Goal: Information Seeking & Learning: Learn about a topic

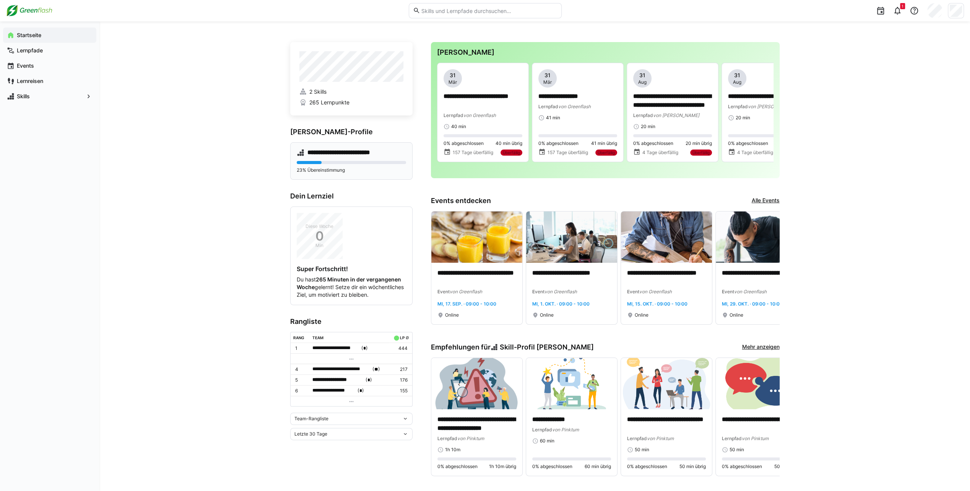
click at [372, 151] on h4 "**********" at bounding box center [344, 153] width 75 height 8
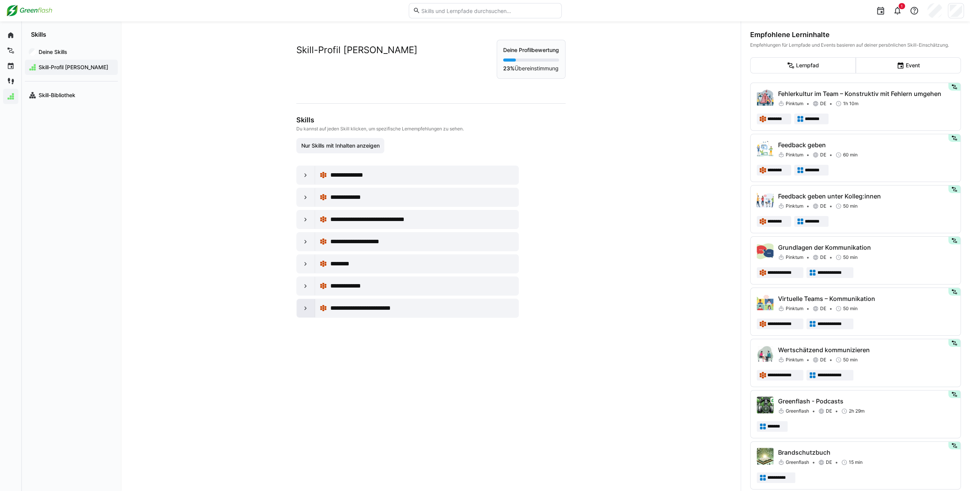
click at [303, 307] on eds-icon at bounding box center [306, 308] width 8 height 8
click at [369, 338] on div at bounding box center [366, 340] width 41 height 5
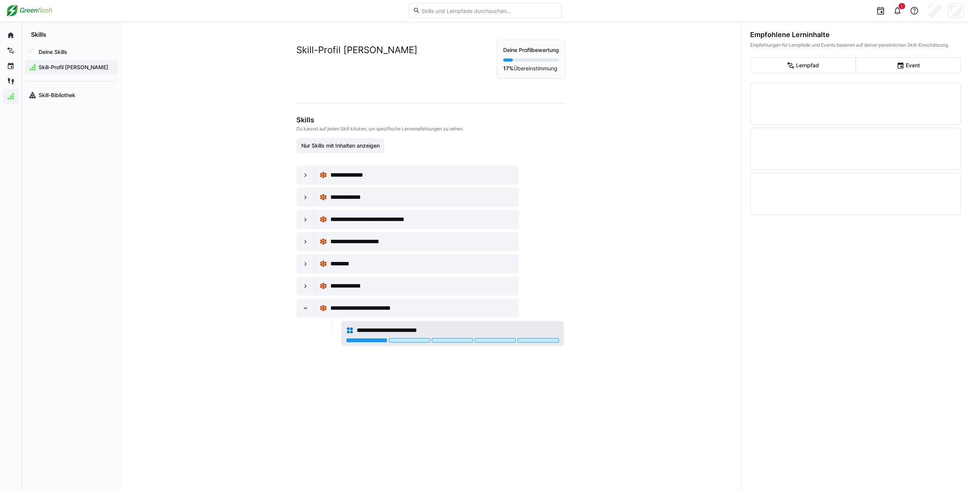
click at [417, 326] on span "**********" at bounding box center [396, 330] width 79 height 9
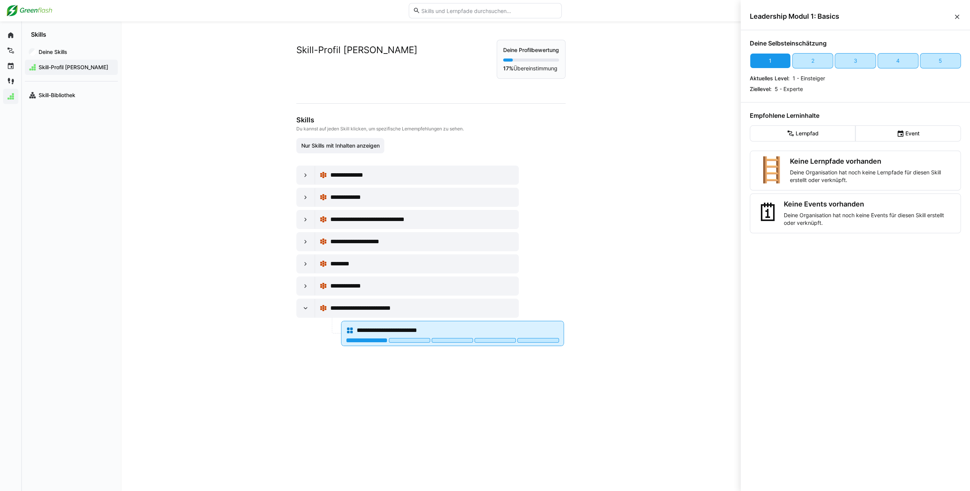
click at [417, 326] on span "**********" at bounding box center [396, 330] width 79 height 9
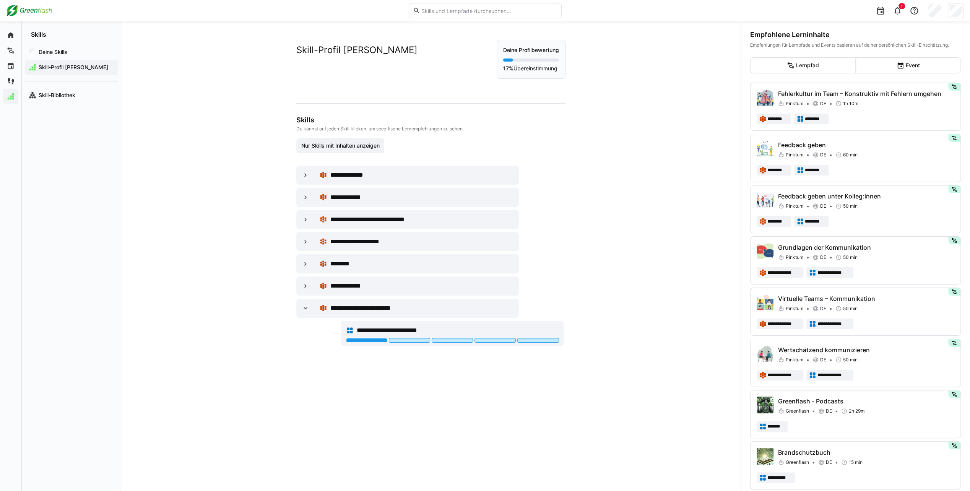
drag, startPoint x: 457, startPoint y: 20, endPoint x: 459, endPoint y: 14, distance: 6.0
click at [457, 19] on div at bounding box center [485, 10] width 153 height 21
click at [459, 14] on input "text" at bounding box center [488, 10] width 137 height 7
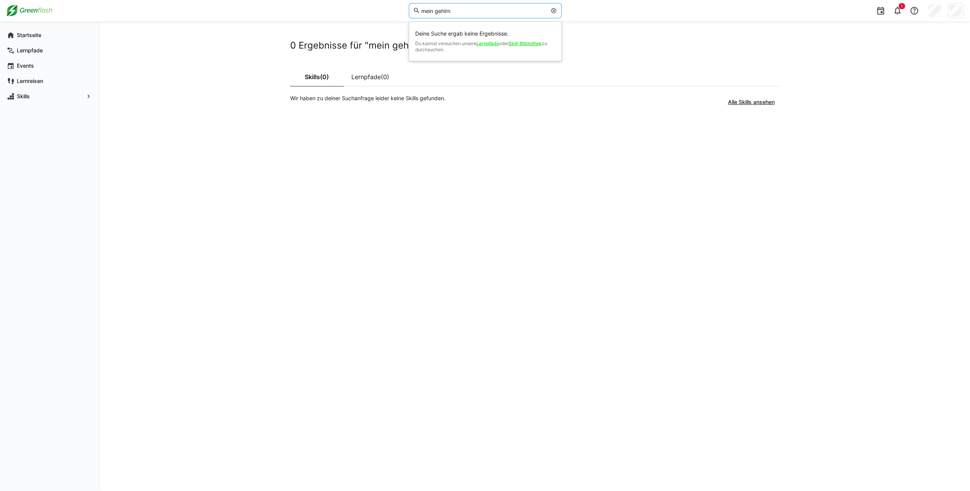
drag, startPoint x: 433, startPoint y: 11, endPoint x: 409, endPoint y: 8, distance: 24.2
click at [409, 8] on eds-input "mein gehirn" at bounding box center [485, 10] width 153 height 15
type input "gehirn"
drag, startPoint x: 517, startPoint y: 99, endPoint x: 463, endPoint y: 91, distance: 55.4
click at [517, 99] on div "Wir haben zu deiner Suchanfrage leider keine Skills gefunden. Alle Skills anseh…" at bounding box center [535, 101] width 500 height 15
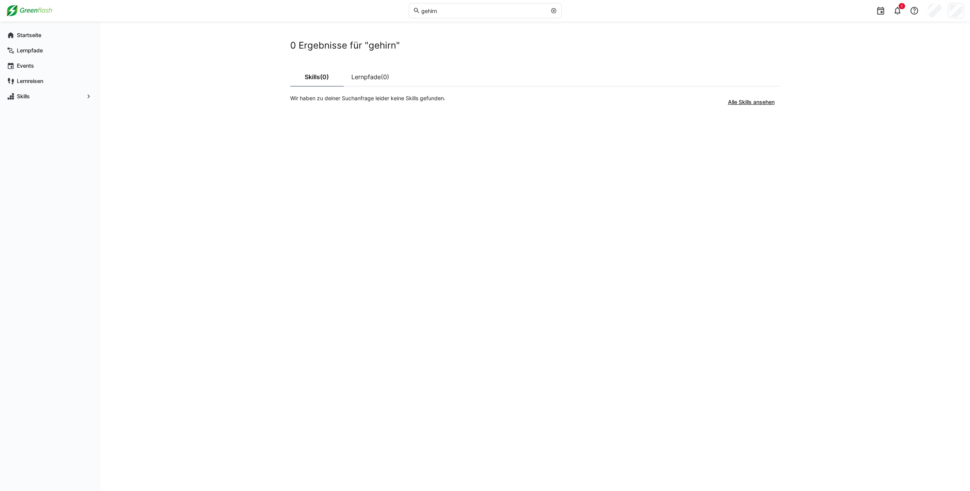
click at [423, 10] on input "gehirn" at bounding box center [483, 10] width 126 height 7
click at [383, 67] on link "Lernpfade (0)" at bounding box center [371, 76] width 54 height 19
click at [342, 72] on link "Skills (0)" at bounding box center [317, 76] width 54 height 19
click at [522, 15] on eds-input "gehirn" at bounding box center [485, 10] width 153 height 15
click at [189, 327] on div "0 Ergebnisse für "gehirn" Skills (0) Lernpfade (0) Wir haben zu deiner Suchanfr…" at bounding box center [534, 255] width 870 height 469
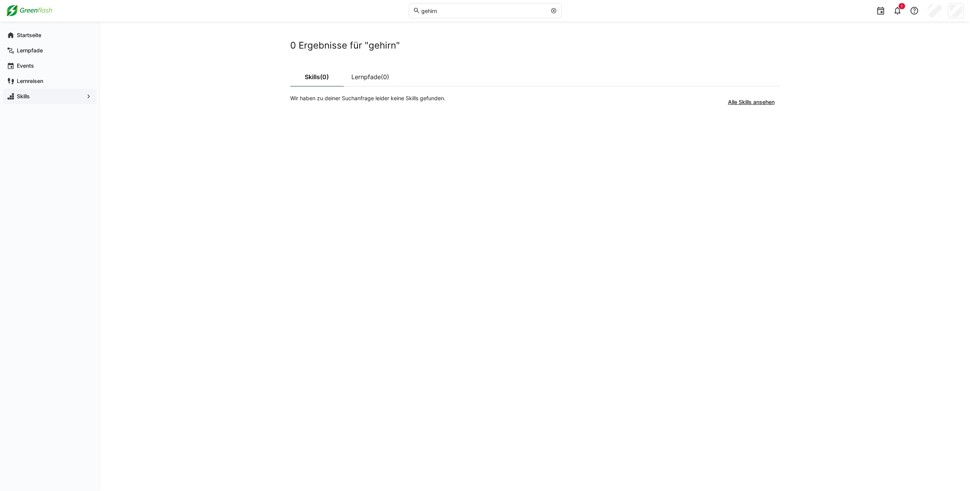
click at [0, 0] on app-navigation-label "Skills" at bounding box center [0, 0] width 0 height 0
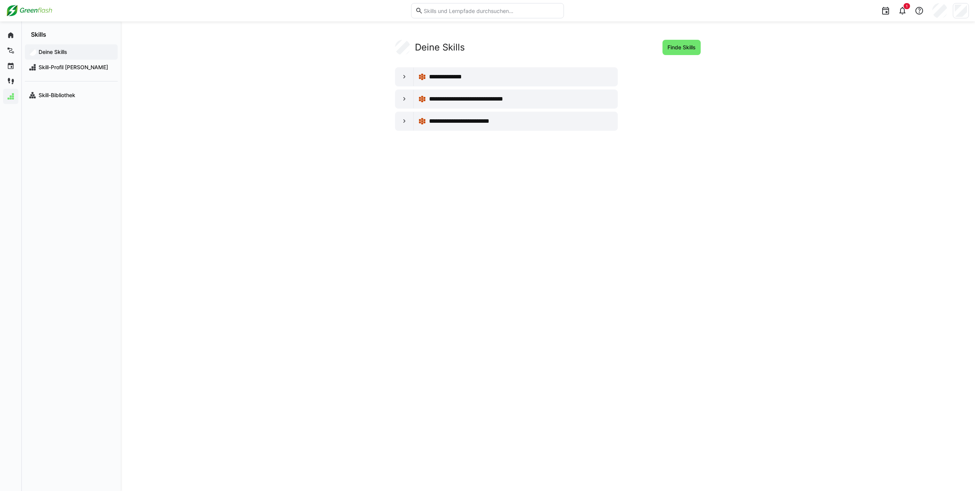
click at [52, 35] on div "Skills" at bounding box center [71, 29] width 99 height 17
click at [0, 39] on div "Startseite Lernpfade Events Lernreisen Skills" at bounding box center [49, 65] width 99 height 89
click at [0, 0] on app-navigation-label "Startseite" at bounding box center [0, 0] width 0 height 0
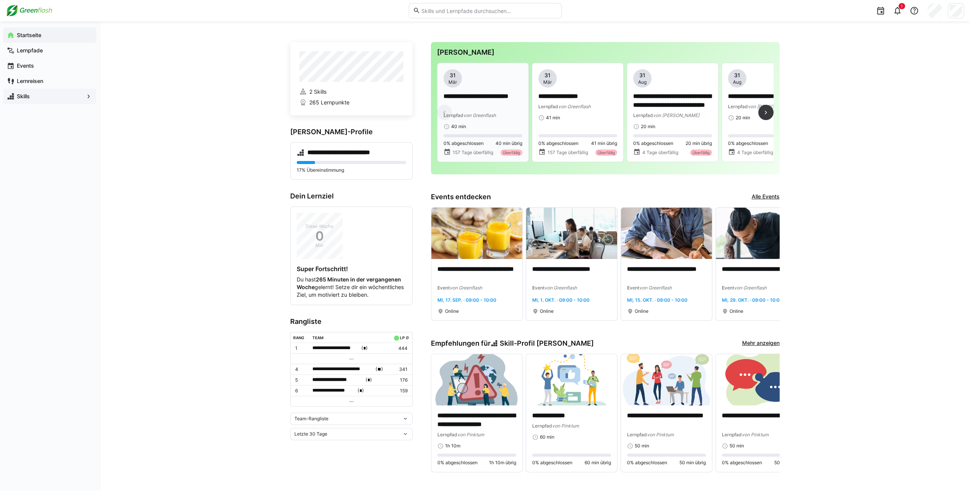
click at [495, 107] on p "**********" at bounding box center [482, 101] width 79 height 18
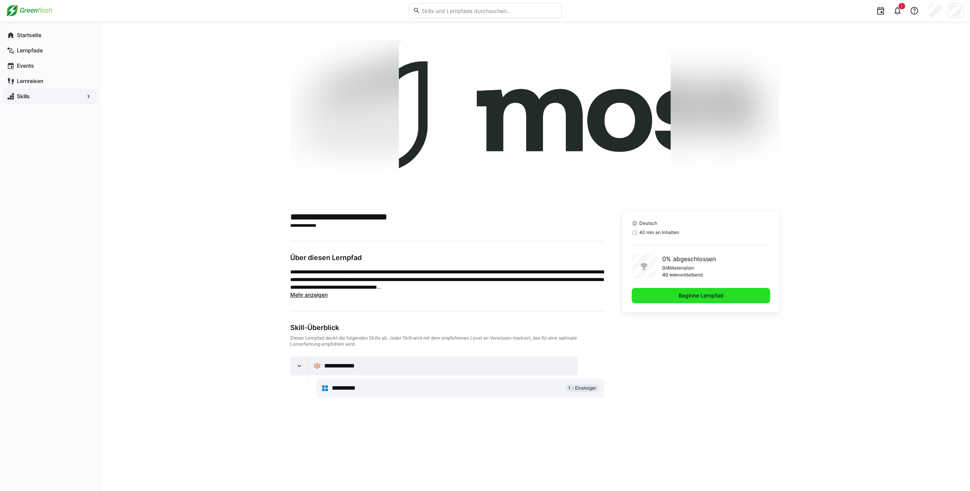
click at [691, 295] on span "Beginne Lernpfad" at bounding box center [700, 296] width 47 height 8
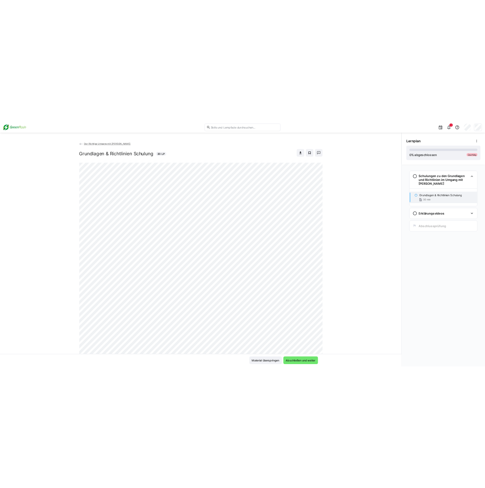
scroll to position [115, 0]
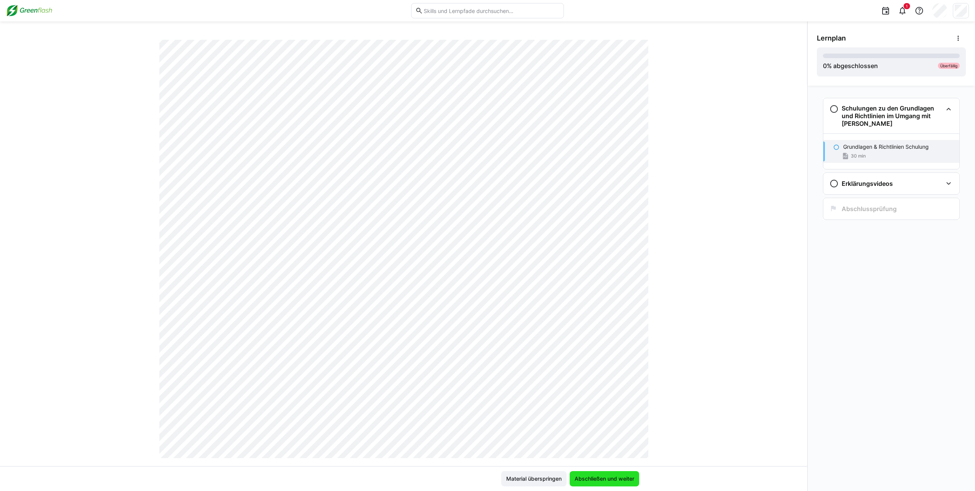
click at [625, 476] on span "Abschließen und weiter" at bounding box center [605, 479] width 62 height 8
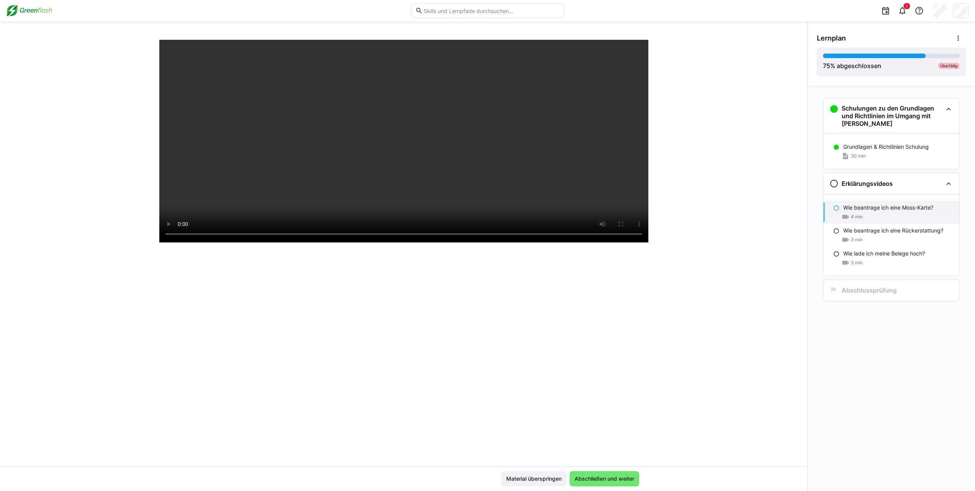
click at [384, 307] on div at bounding box center [403, 212] width 489 height 491
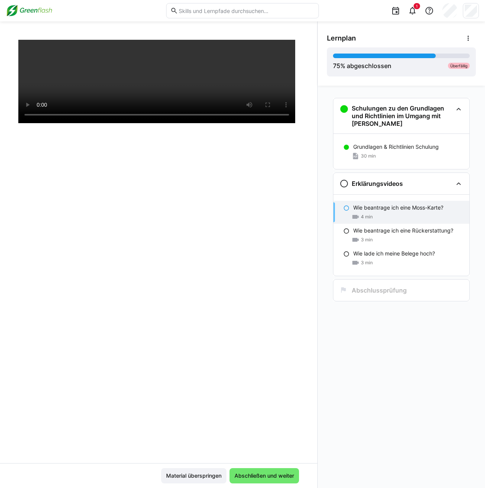
scroll to position [0, 0]
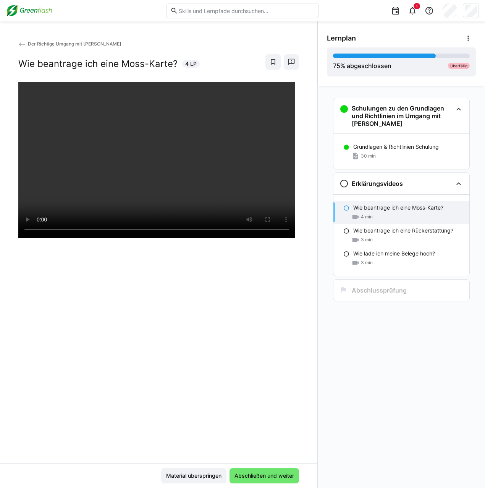
click at [258, 282] on div at bounding box center [158, 326] width 281 height 488
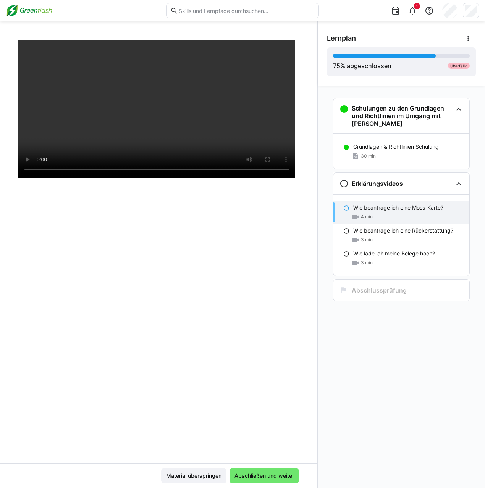
scroll to position [76, 0]
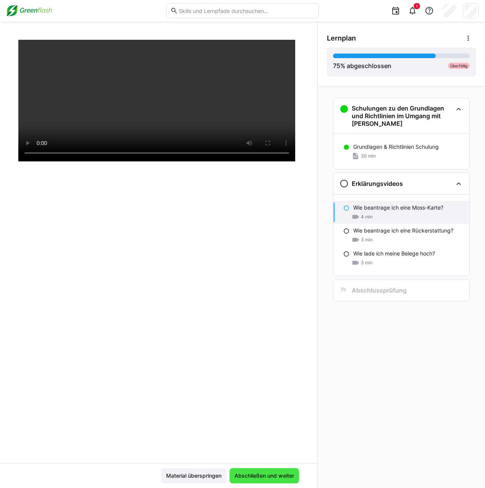
click at [273, 475] on span "Abschließen und weiter" at bounding box center [265, 476] width 62 height 8
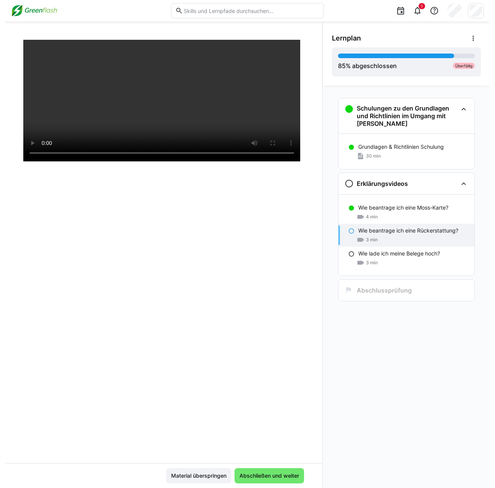
scroll to position [0, 0]
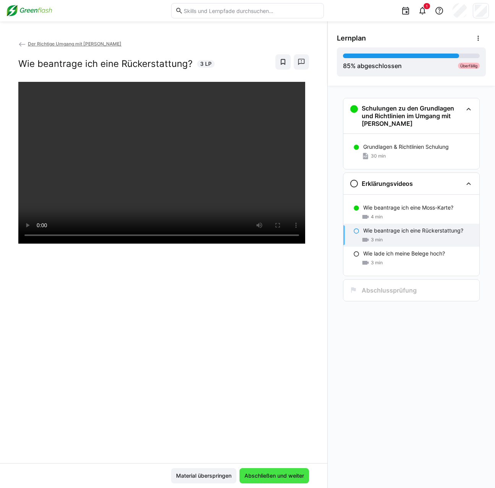
click at [274, 476] on span "Abschließen und weiter" at bounding box center [274, 476] width 62 height 8
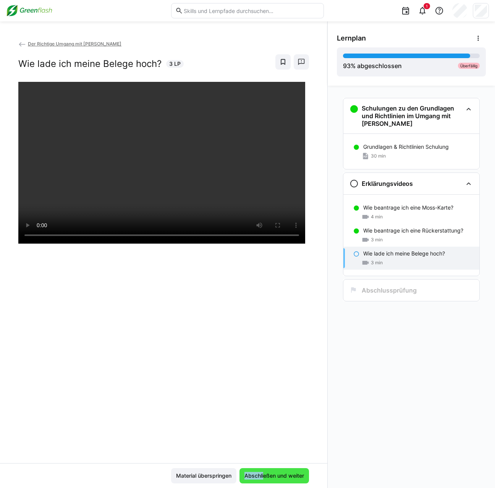
click at [264, 468] on div "Material überspringen Abschließen und weiter" at bounding box center [164, 475] width 328 height 25
drag, startPoint x: 264, startPoint y: 468, endPoint x: 264, endPoint y: 475, distance: 6.9
click at [264, 475] on span "Abschließen und weiter" at bounding box center [274, 476] width 62 height 8
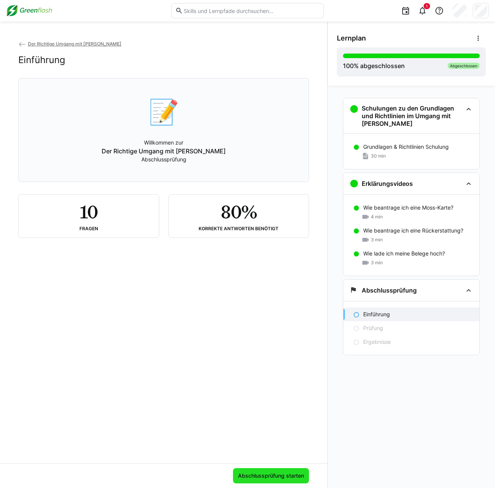
click at [272, 479] on span "Abschlussprüfung starten" at bounding box center [271, 476] width 68 height 8
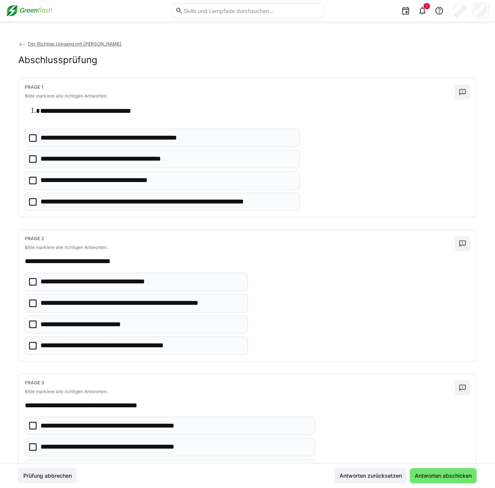
click at [31, 200] on icon at bounding box center [33, 202] width 8 height 8
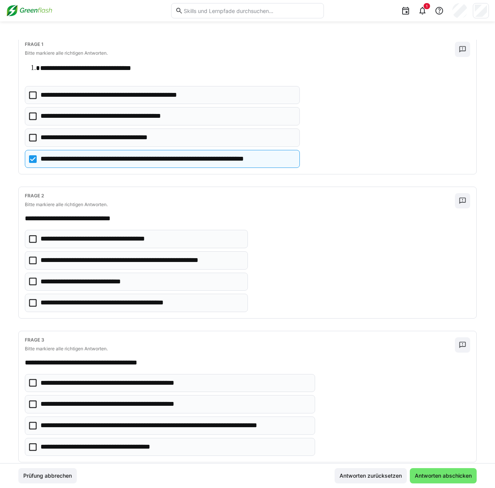
scroll to position [115, 0]
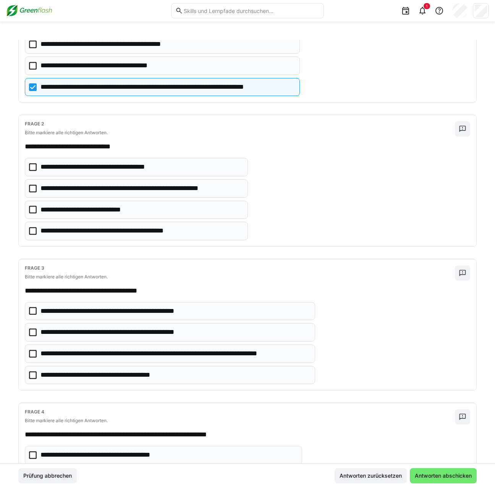
click at [33, 185] on icon at bounding box center [33, 189] width 8 height 8
click at [33, 164] on icon at bounding box center [33, 167] width 8 height 8
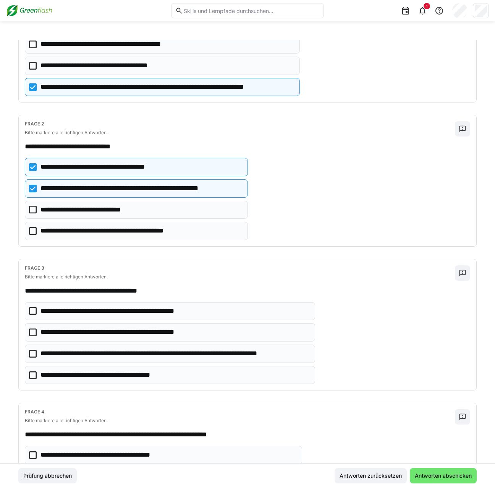
click at [36, 347] on eds-checkbox "**********" at bounding box center [170, 353] width 290 height 18
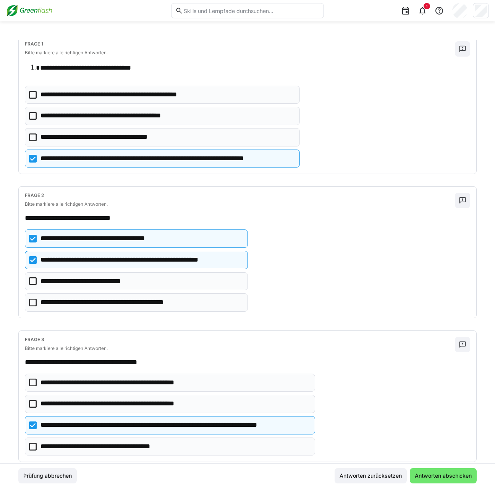
scroll to position [153, 0]
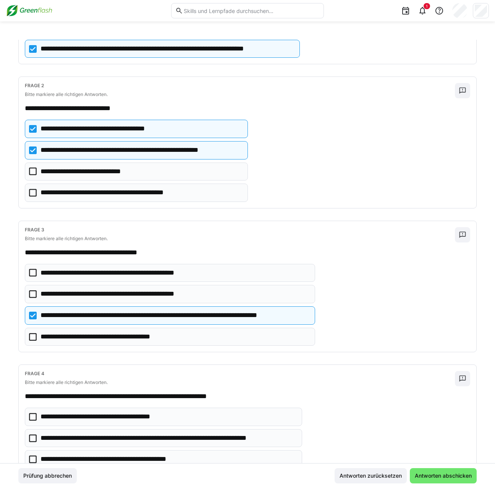
click at [33, 434] on icon at bounding box center [33, 438] width 8 height 8
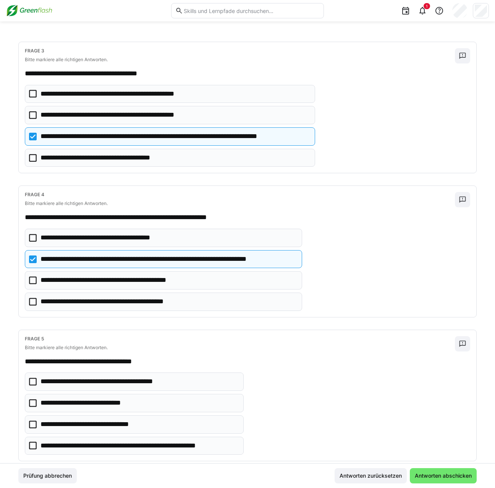
scroll to position [344, 0]
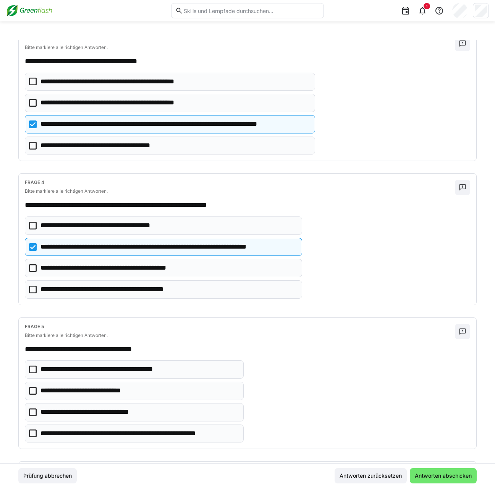
click at [34, 429] on icon at bounding box center [33, 433] width 8 height 8
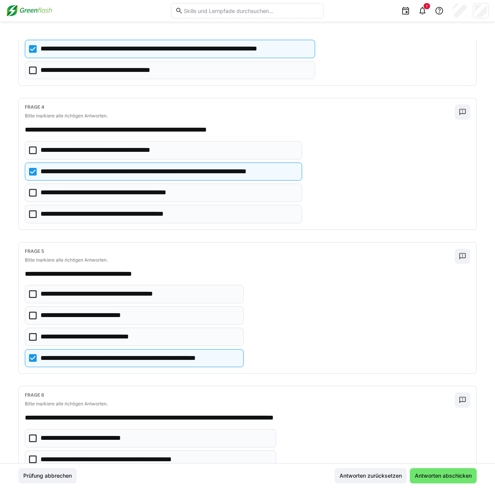
scroll to position [420, 0]
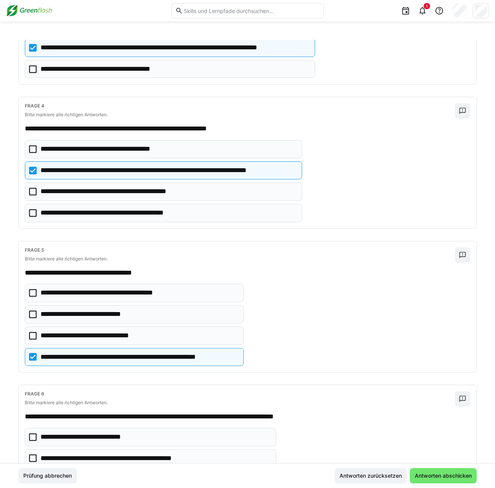
click at [36, 310] on icon at bounding box center [33, 314] width 8 height 8
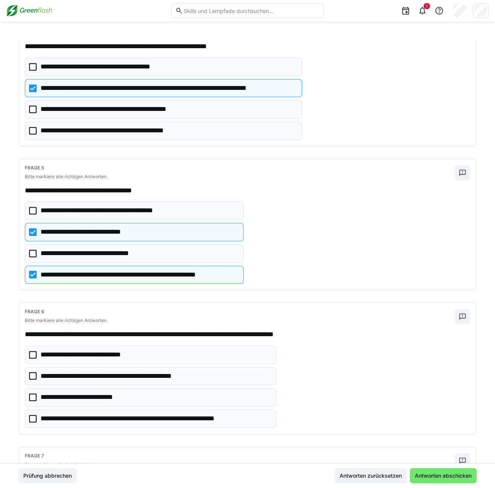
scroll to position [535, 0]
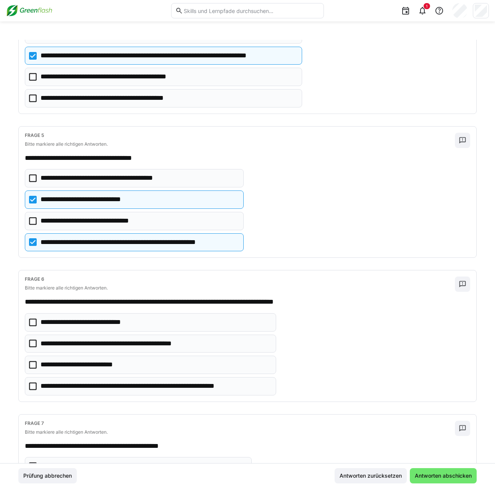
click at [34, 382] on icon at bounding box center [33, 386] width 8 height 8
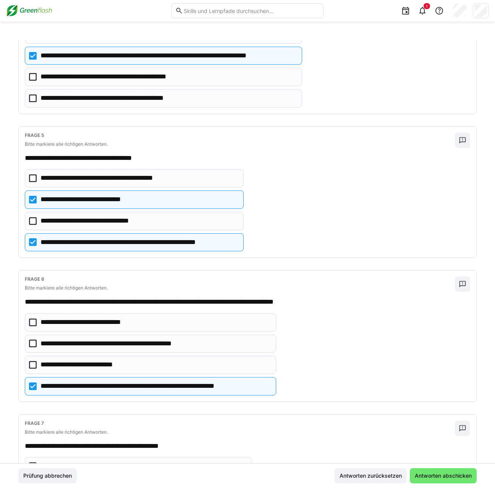
click at [36, 318] on icon at bounding box center [33, 322] width 8 height 8
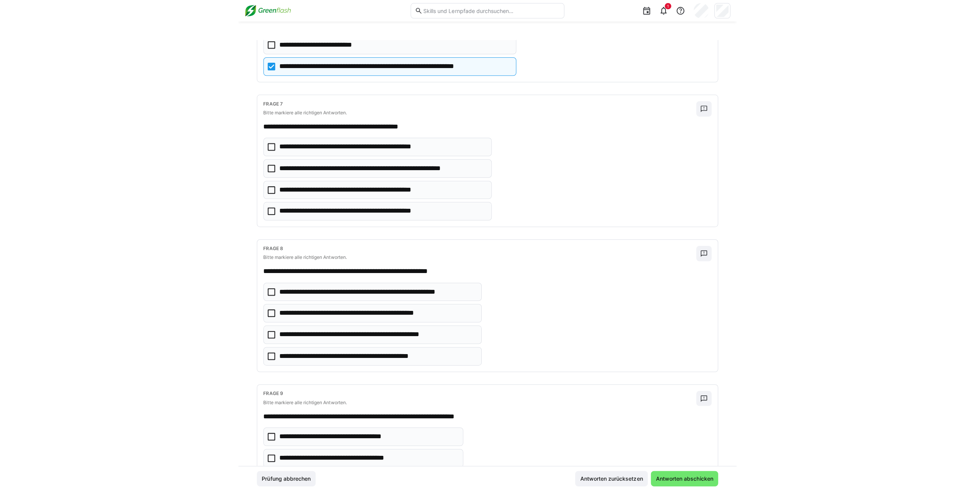
scroll to position [1032, 0]
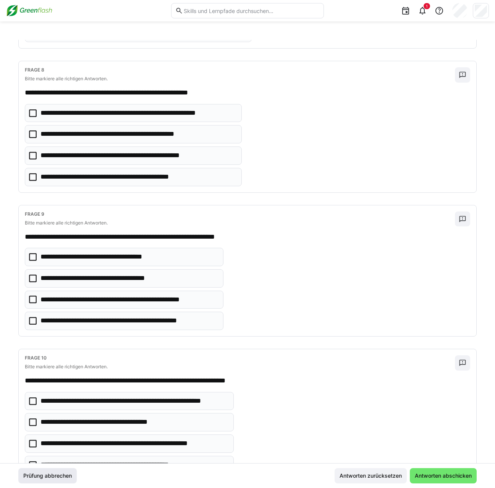
click at [50, 476] on span "Prüfung abbrechen" at bounding box center [47, 476] width 51 height 8
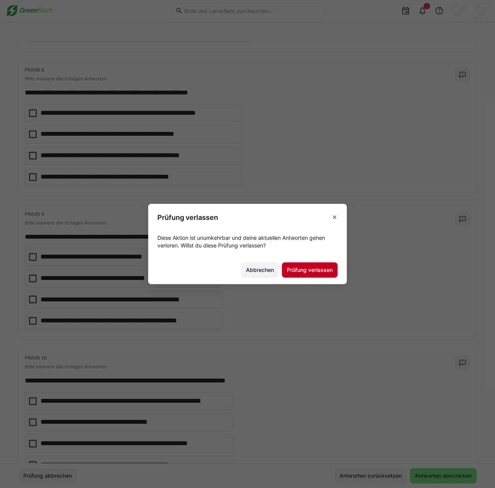
click at [307, 268] on span "Prüfung verlassen" at bounding box center [310, 270] width 48 height 8
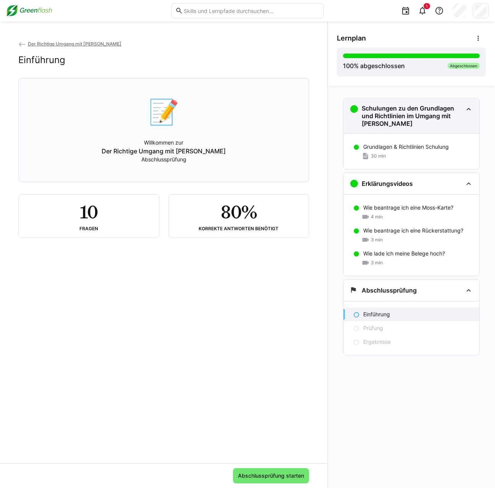
click at [407, 118] on h3 "Schulungen zu den Grundlagen und Richtlinien im Umgang mit [PERSON_NAME]" at bounding box center [412, 115] width 101 height 23
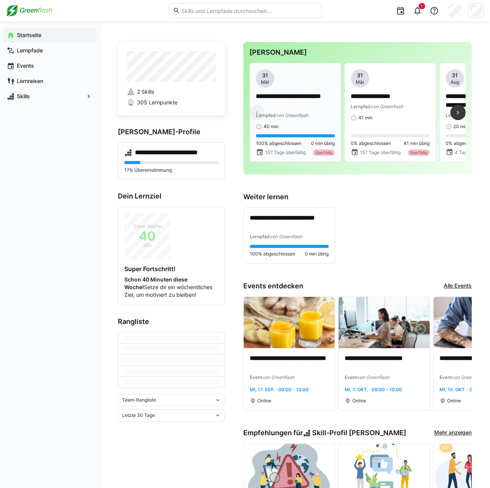
click at [293, 97] on p "**********" at bounding box center [295, 101] width 79 height 18
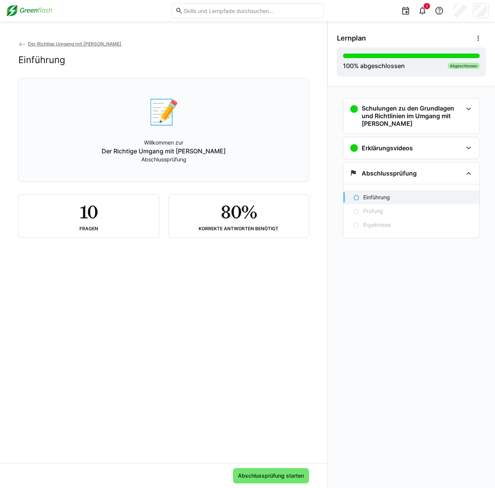
click at [200, 136] on div "📝 Willkommen zur Der Richtige Umgang mit Moss Abschlussprüfung" at bounding box center [164, 130] width 278 height 94
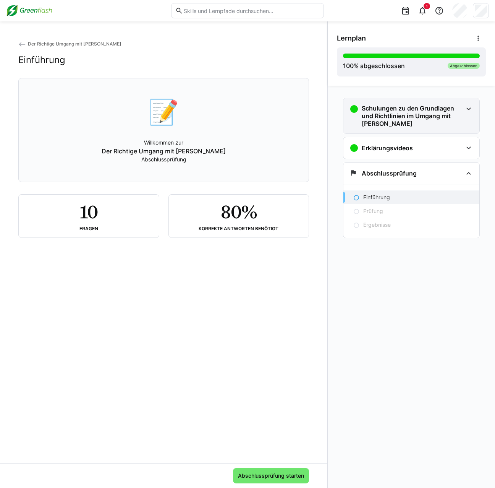
click at [383, 117] on h3 "Schulungen zu den Grundlagen und Richtlinien im Umgang mit [PERSON_NAME]" at bounding box center [412, 115] width 101 height 23
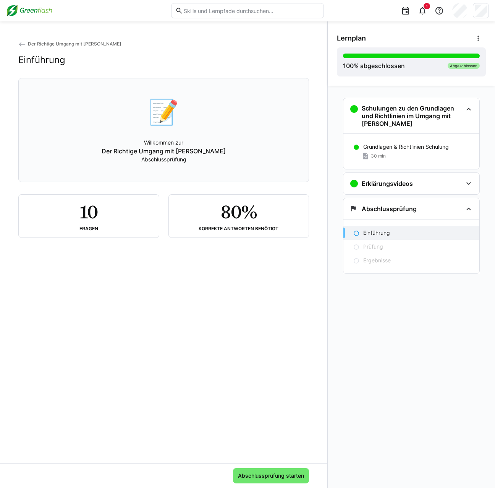
click at [80, 213] on h2 "10" at bounding box center [89, 212] width 18 height 22
click at [98, 118] on div "📝 Willkommen zur Der Richtige Umgang mit Moss Abschlussprüfung" at bounding box center [164, 130] width 278 height 94
drag, startPoint x: 44, startPoint y: 43, endPoint x: 136, endPoint y: 151, distance: 142.3
click at [44, 43] on span "Der Richtige Umgang mit [PERSON_NAME]" at bounding box center [75, 44] width 94 height 6
click at [33, 44] on span "Der Richtige Umgang mit [PERSON_NAME]" at bounding box center [75, 44] width 94 height 6
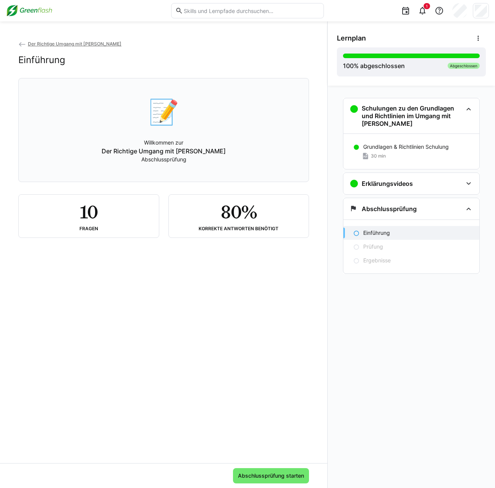
click at [21, 44] on eds-icon at bounding box center [22, 45] width 8 height 8
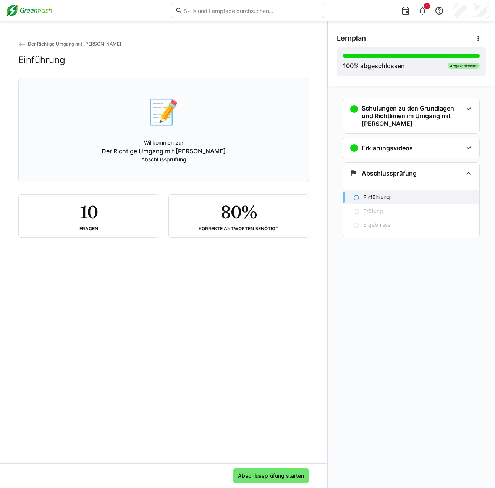
click at [29, 45] on span "Der Richtige Umgang mit [PERSON_NAME]" at bounding box center [75, 44] width 94 height 6
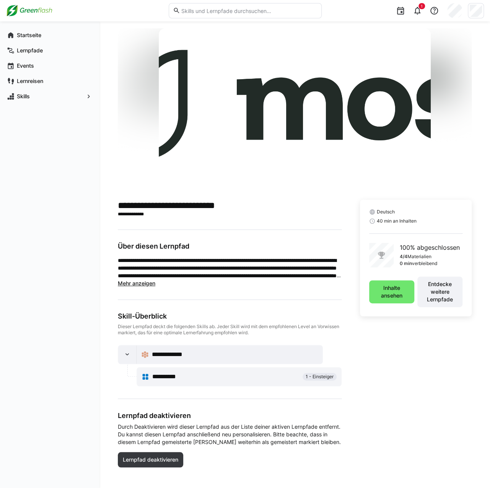
scroll to position [17, 0]
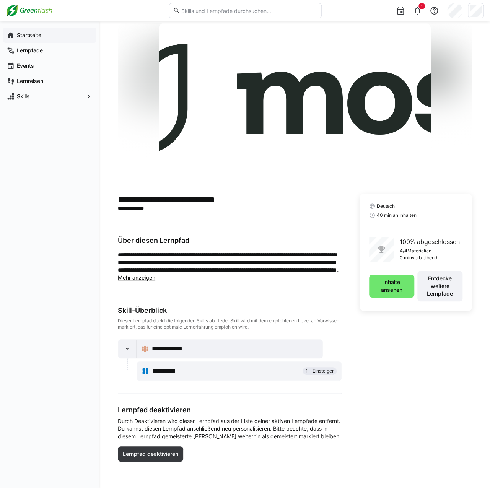
click at [0, 0] on app-navigation-label "Startseite" at bounding box center [0, 0] width 0 height 0
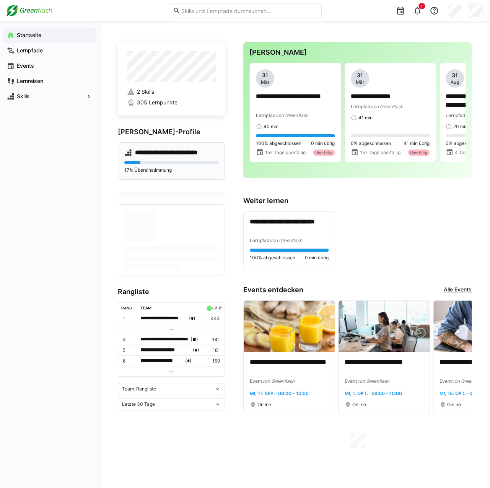
click at [147, 148] on div "**********" at bounding box center [171, 160] width 107 height 37
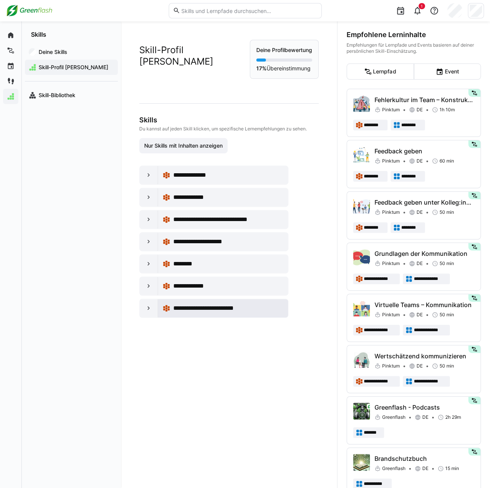
click at [195, 313] on span "**********" at bounding box center [212, 307] width 79 height 9
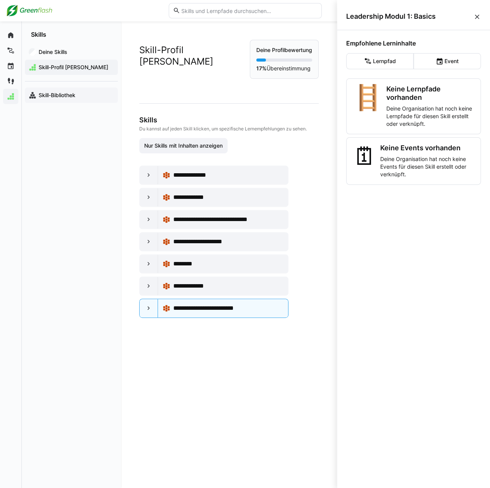
click at [35, 94] on eds-icon at bounding box center [33, 95] width 8 height 8
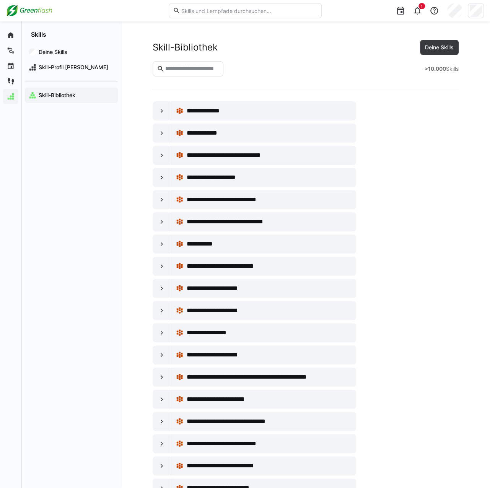
click at [40, 27] on div "Skills" at bounding box center [71, 29] width 99 height 17
click at [9, 33] on eds-icon at bounding box center [11, 35] width 8 height 8
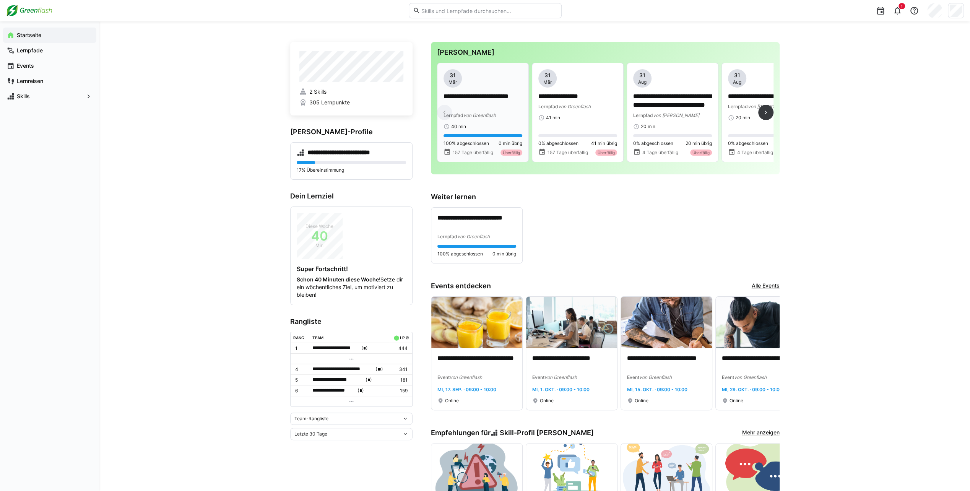
click at [484, 91] on div "**********" at bounding box center [482, 99] width 79 height 60
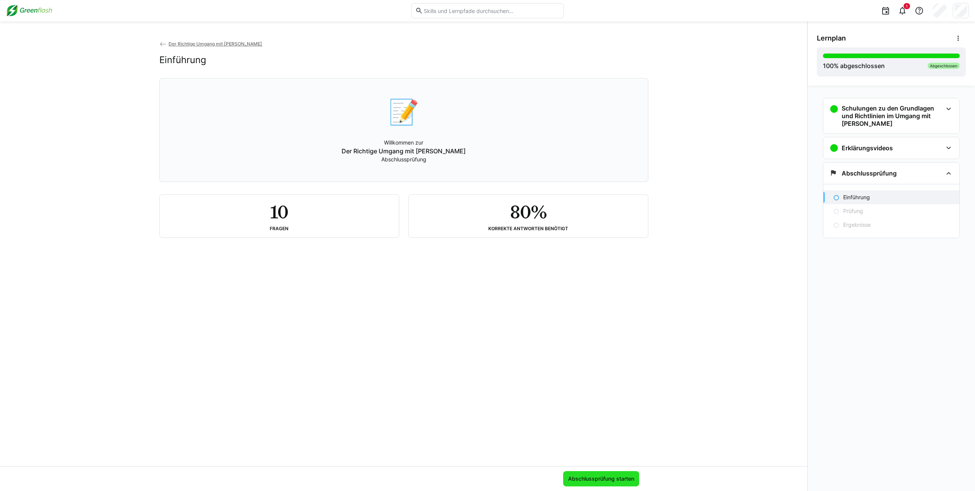
click at [495, 479] on span "Abschlussprüfung starten" at bounding box center [601, 479] width 68 height 8
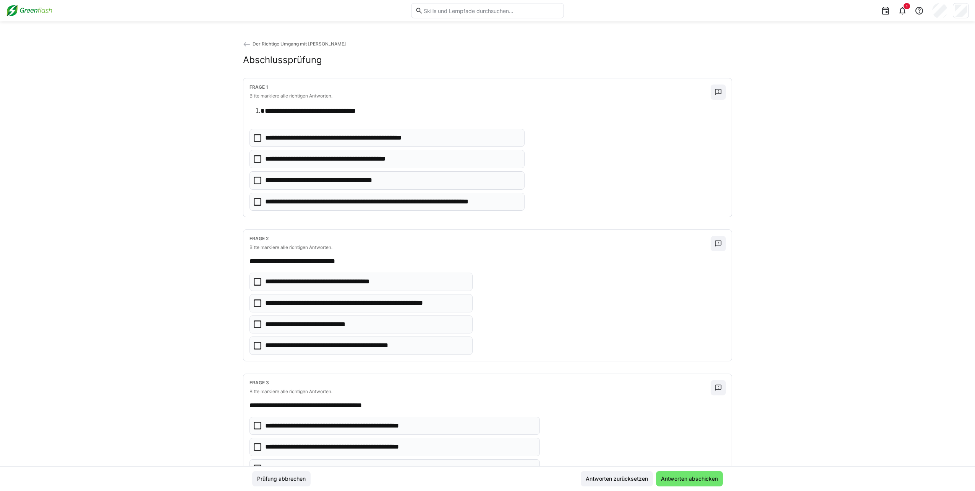
click at [257, 201] on icon at bounding box center [258, 202] width 8 height 8
click at [258, 300] on icon at bounding box center [258, 303] width 8 height 8
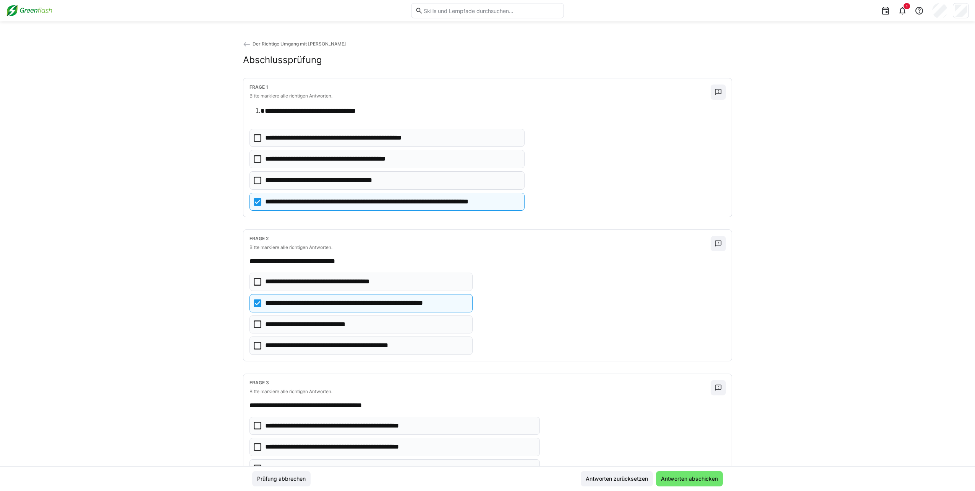
click at [259, 278] on icon at bounding box center [258, 282] width 8 height 8
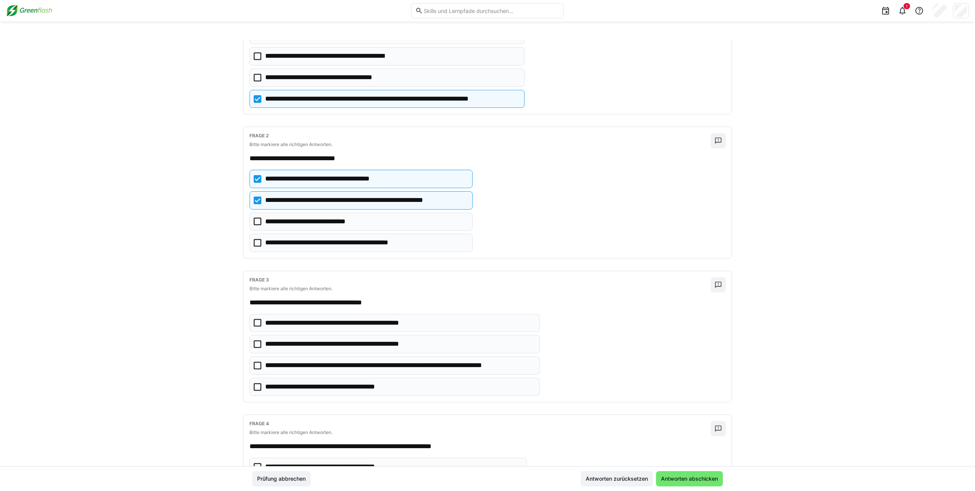
scroll to position [115, 0]
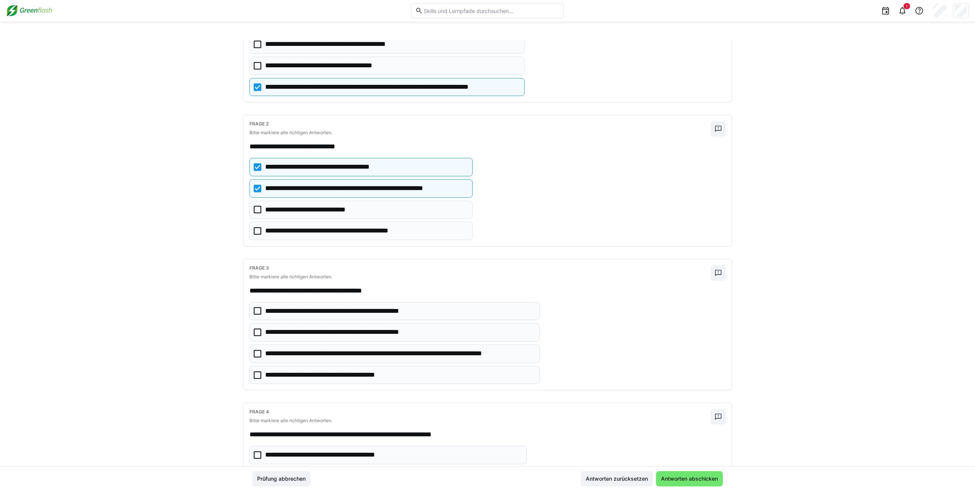
click at [255, 350] on icon at bounding box center [258, 354] width 8 height 8
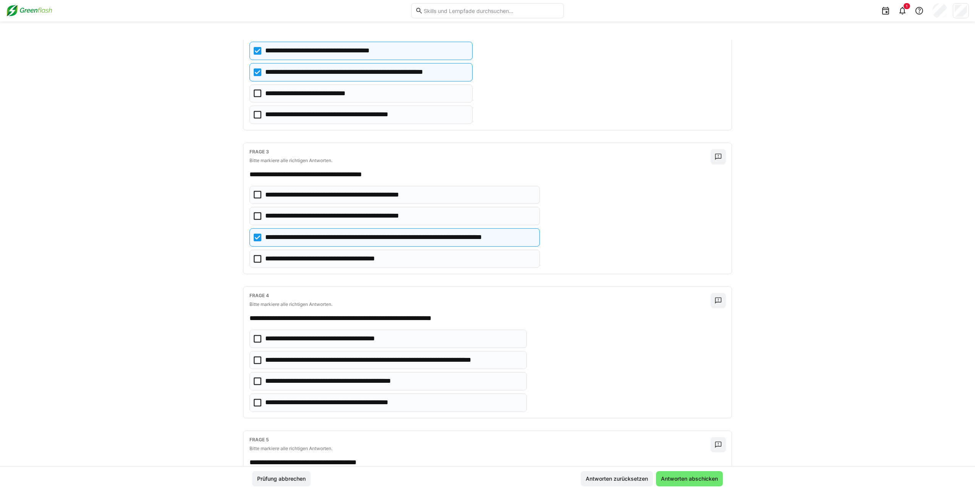
scroll to position [306, 0]
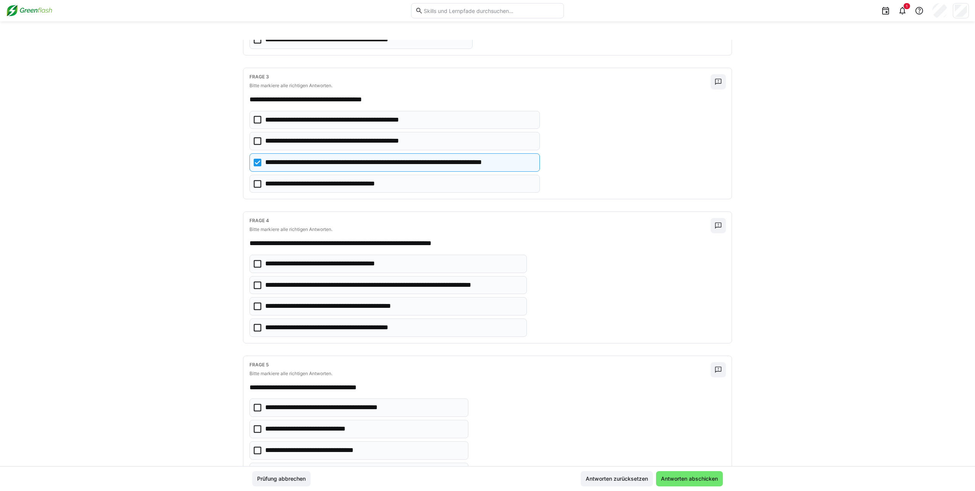
click at [254, 281] on icon at bounding box center [258, 285] width 8 height 8
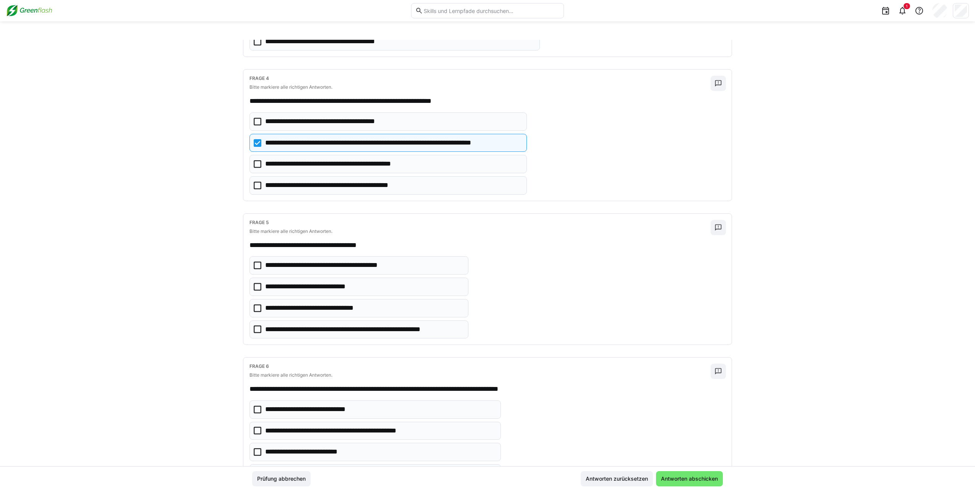
scroll to position [459, 0]
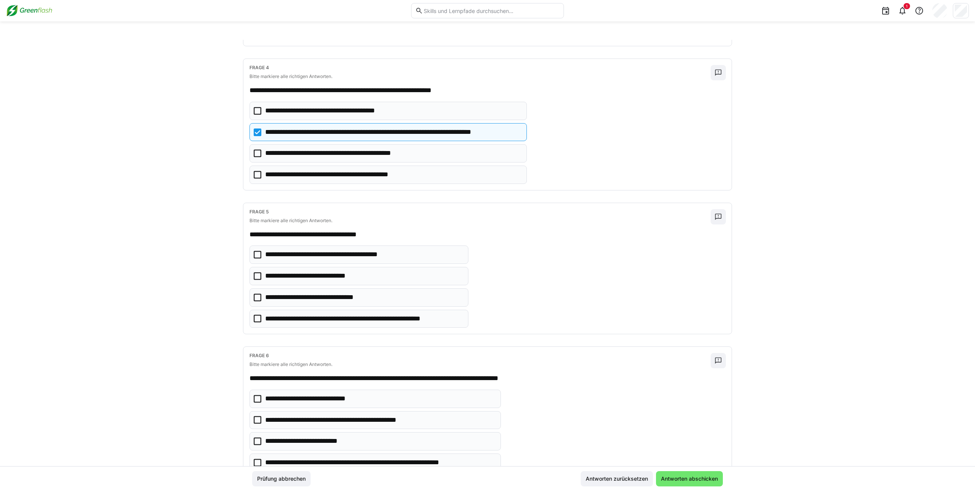
click at [258, 315] on icon at bounding box center [258, 319] width 8 height 8
click at [257, 274] on icon at bounding box center [258, 276] width 8 height 8
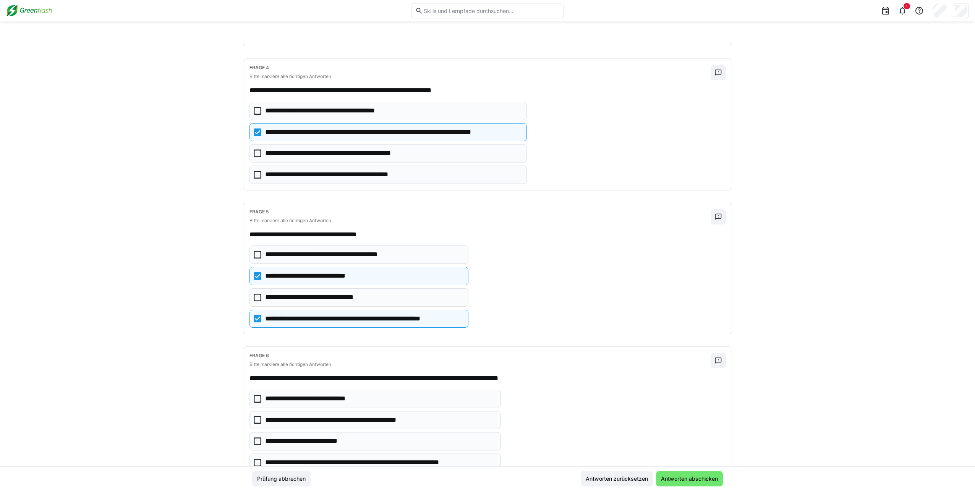
scroll to position [535, 0]
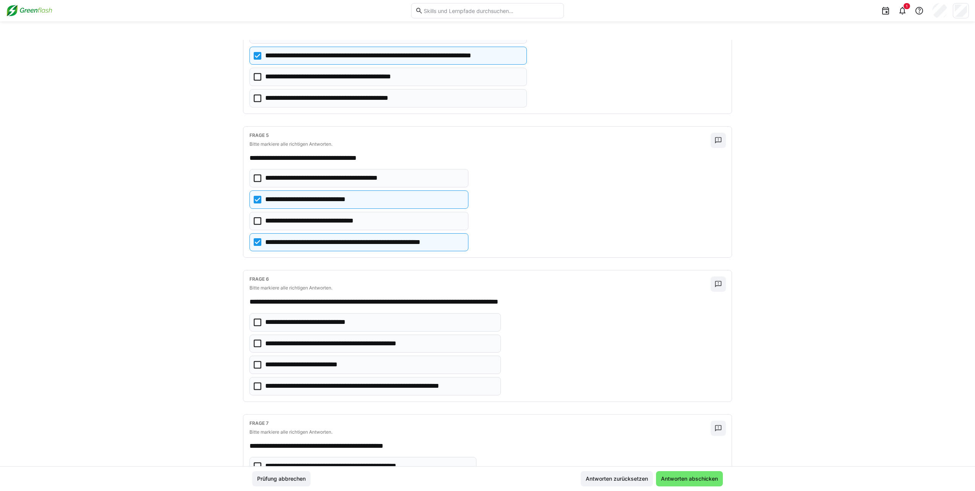
click at [261, 313] on eds-checkbox "**********" at bounding box center [375, 322] width 251 height 18
click at [254, 361] on icon at bounding box center [258, 365] width 8 height 8
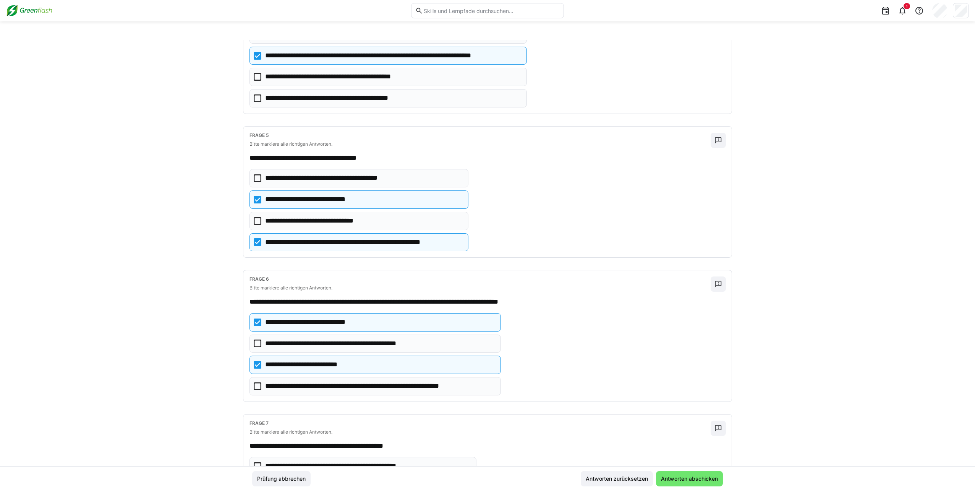
click at [254, 361] on icon at bounding box center [258, 365] width 8 height 8
click at [254, 377] on eds-checkbox "**********" at bounding box center [375, 386] width 251 height 18
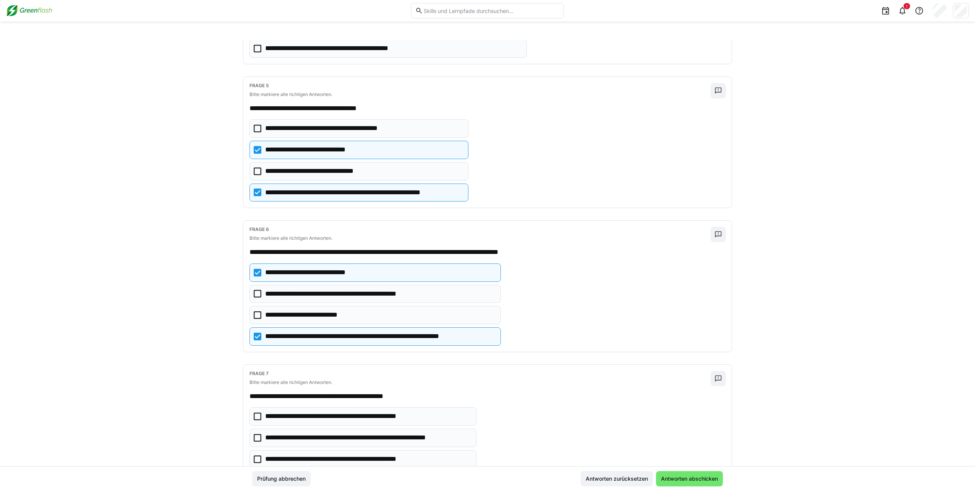
scroll to position [650, 0]
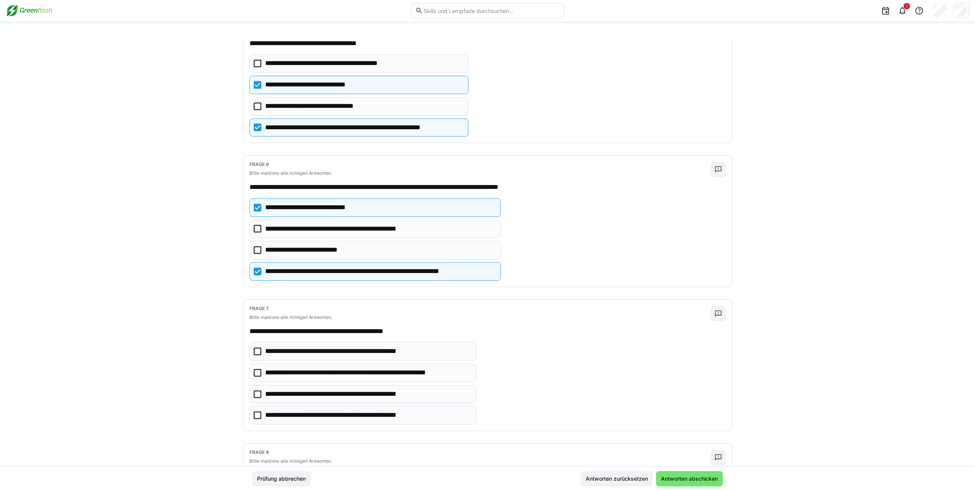
click at [257, 347] on icon at bounding box center [258, 351] width 8 height 8
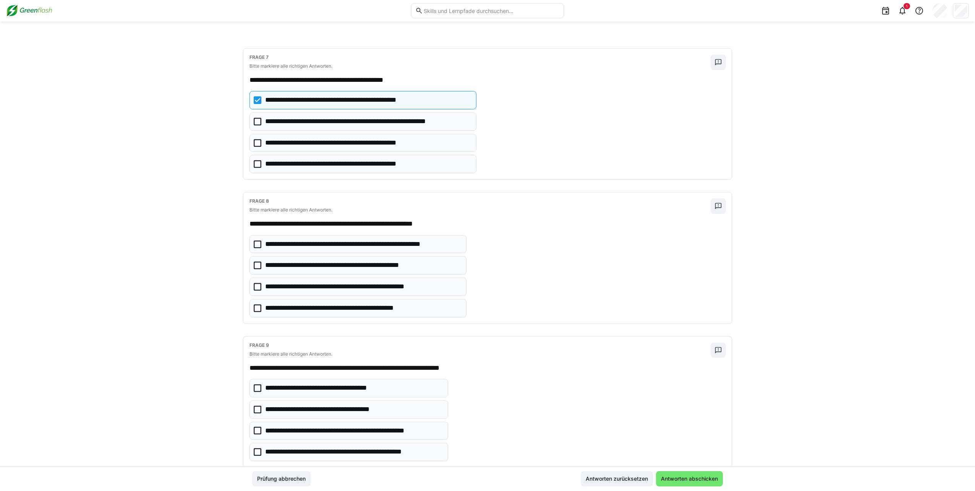
scroll to position [917, 0]
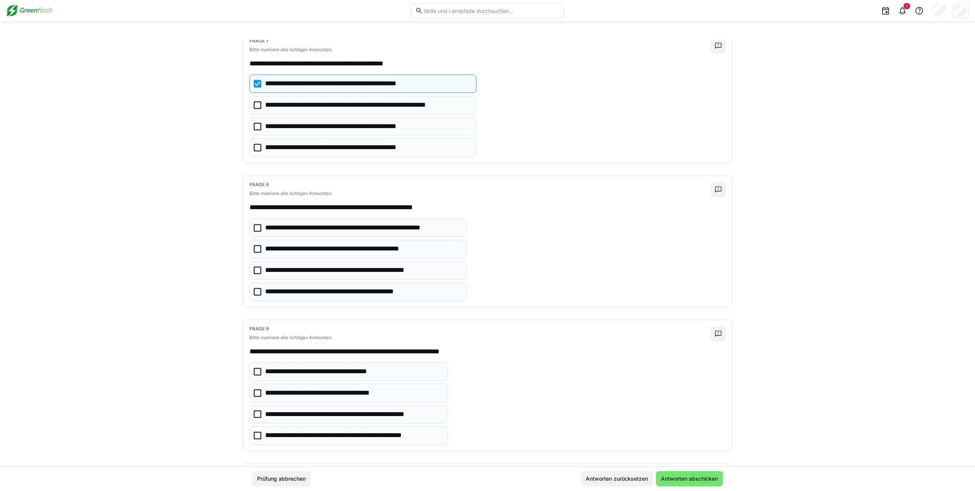
click at [261, 219] on eds-checkbox "**********" at bounding box center [358, 228] width 217 height 18
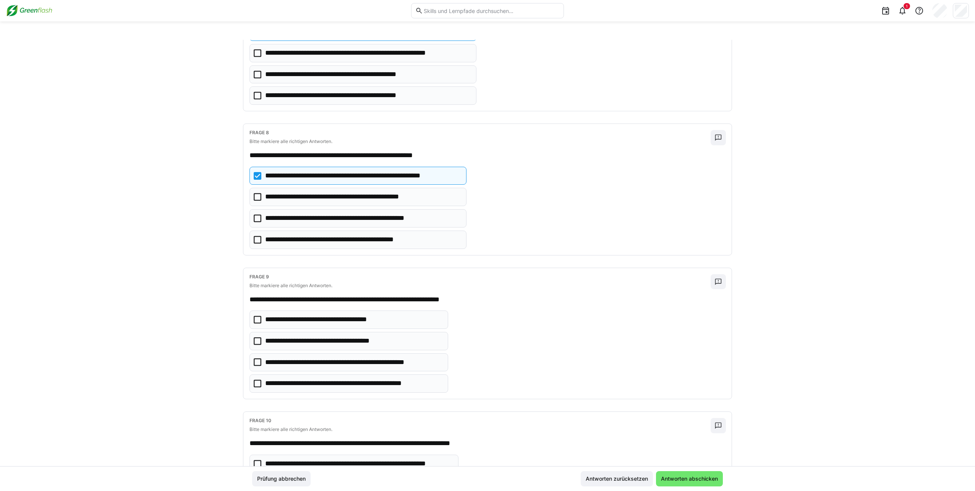
scroll to position [1032, 0]
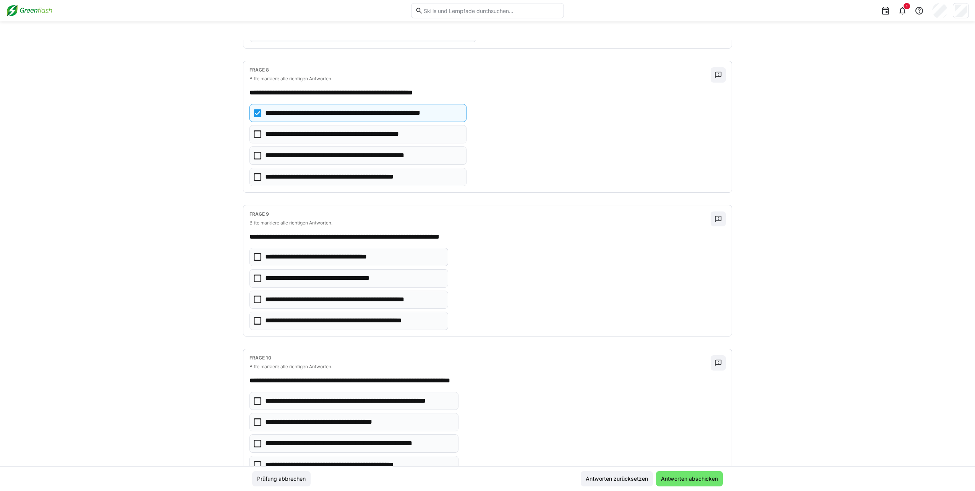
click at [255, 295] on icon at bounding box center [258, 299] width 8 height 8
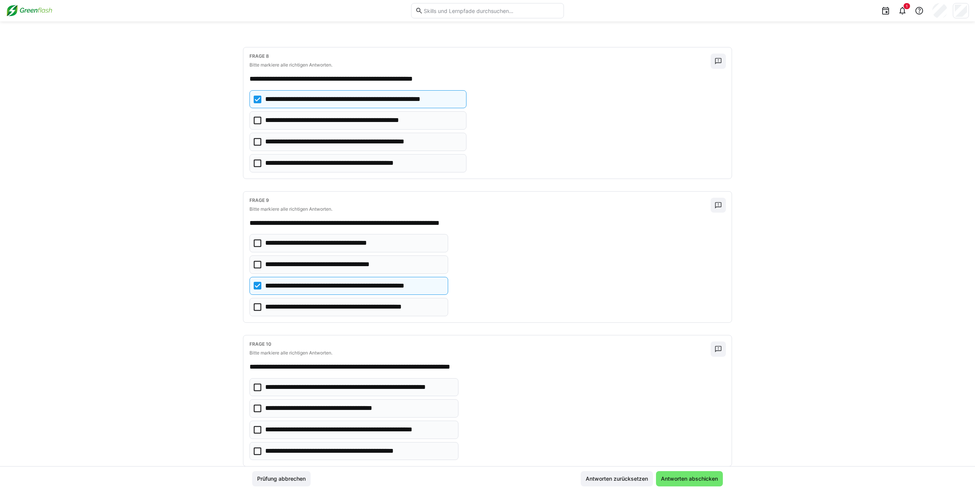
scroll to position [1052, 0]
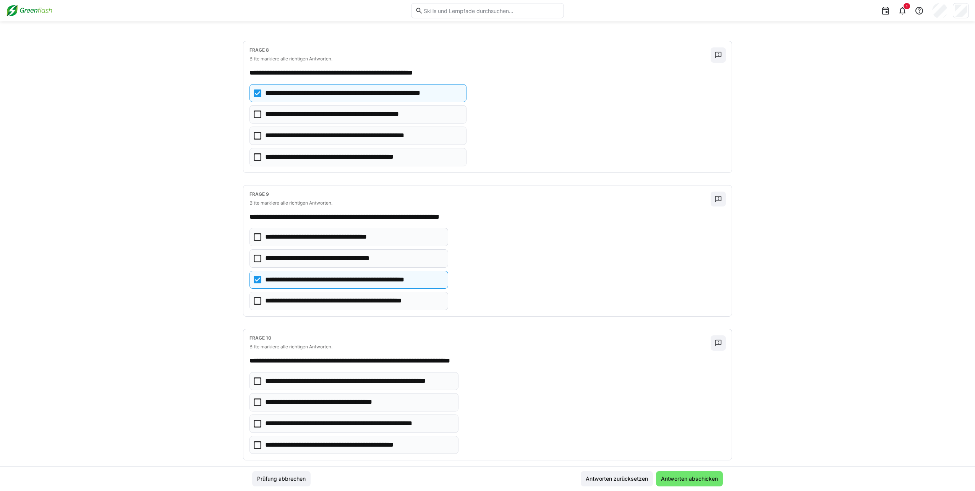
click at [258, 420] on icon at bounding box center [258, 424] width 8 height 8
click at [495, 475] on span "Antworten abschicken" at bounding box center [689, 479] width 59 height 8
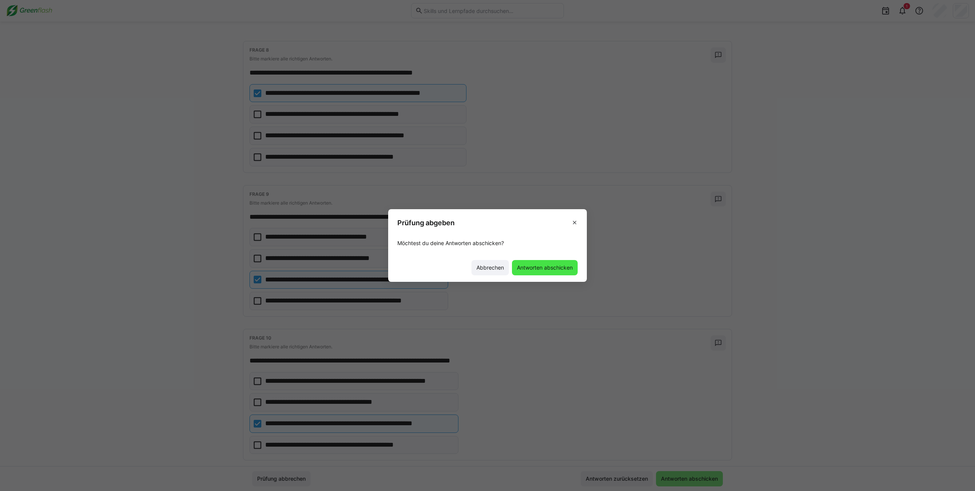
click at [495, 272] on span "Antworten abschicken" at bounding box center [545, 267] width 66 height 15
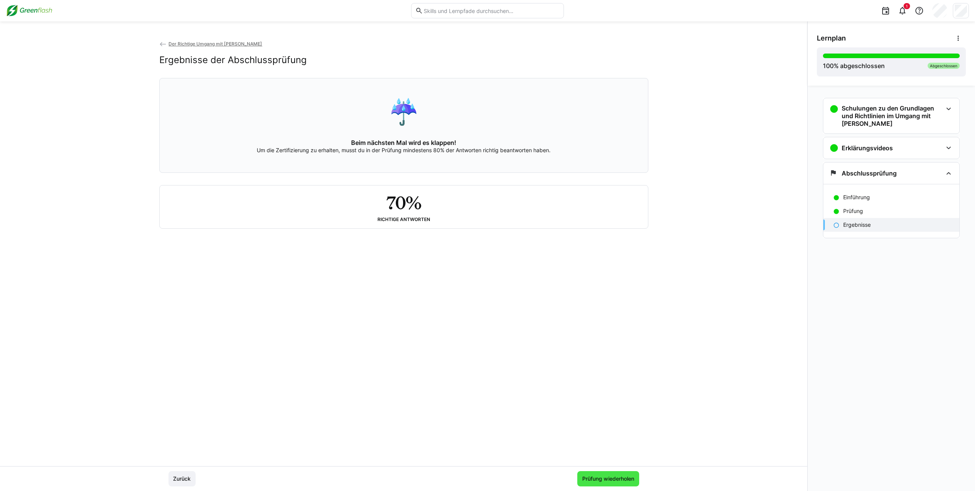
click at [495, 478] on span "Prüfung wiederholen" at bounding box center [608, 479] width 54 height 8
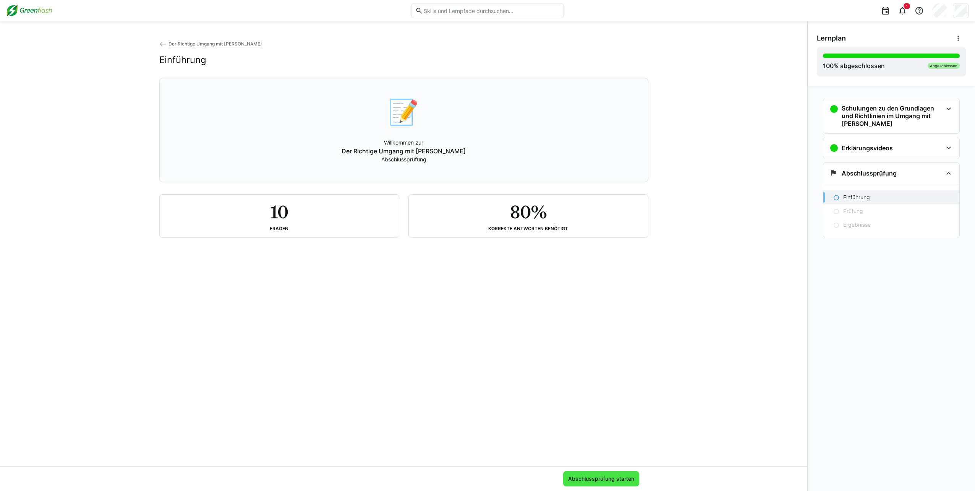
click at [495, 474] on span "Abschlussprüfung starten" at bounding box center [601, 478] width 76 height 15
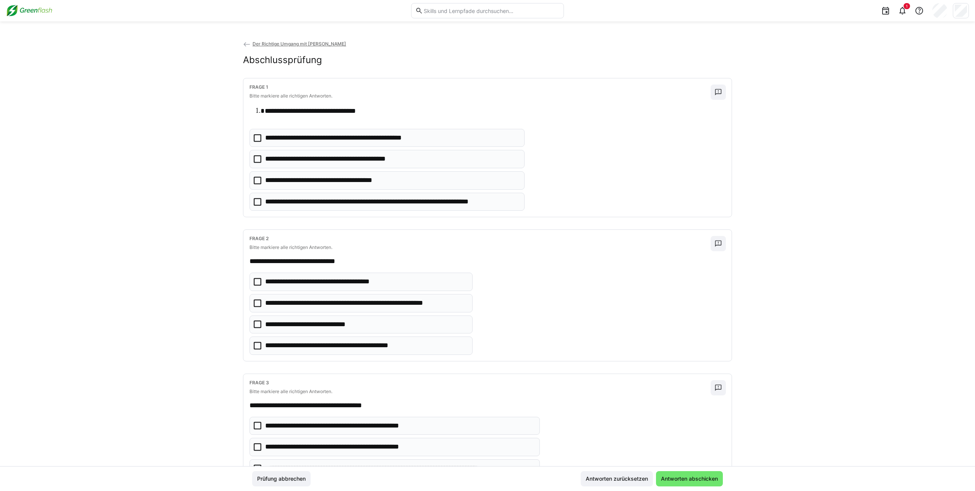
click at [257, 158] on icon at bounding box center [258, 159] width 8 height 8
click at [255, 158] on icon at bounding box center [258, 159] width 8 height 8
click at [259, 197] on eds-checkbox "**********" at bounding box center [387, 202] width 275 height 18
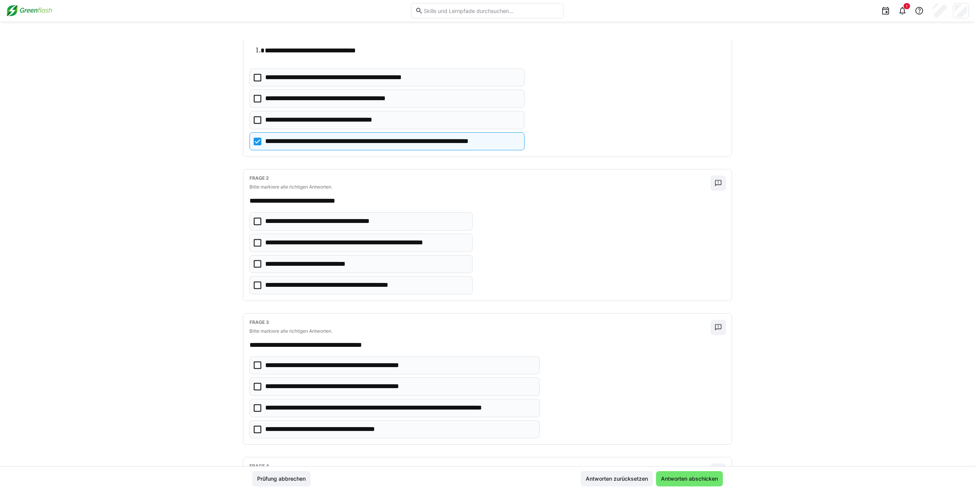
scroll to position [76, 0]
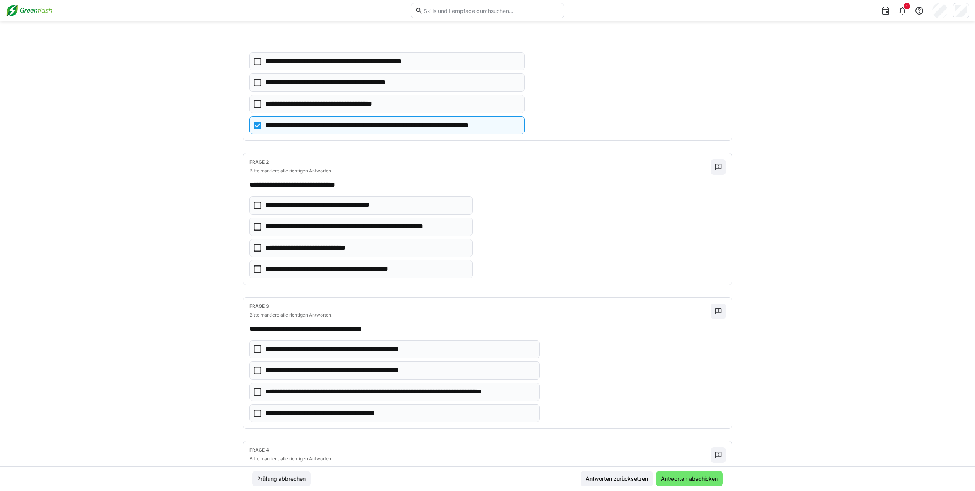
click at [254, 220] on eds-checkbox "**********" at bounding box center [361, 226] width 223 height 18
click at [254, 206] on icon at bounding box center [258, 205] width 8 height 8
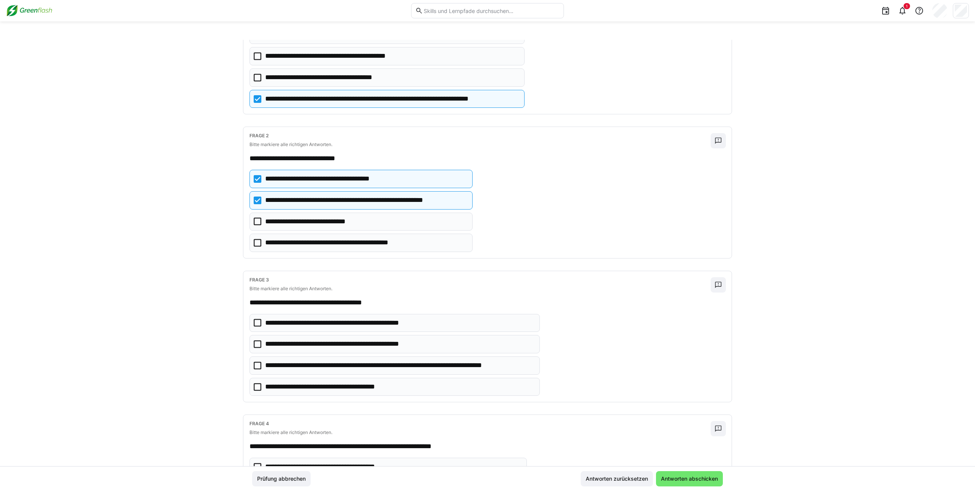
scroll to position [115, 0]
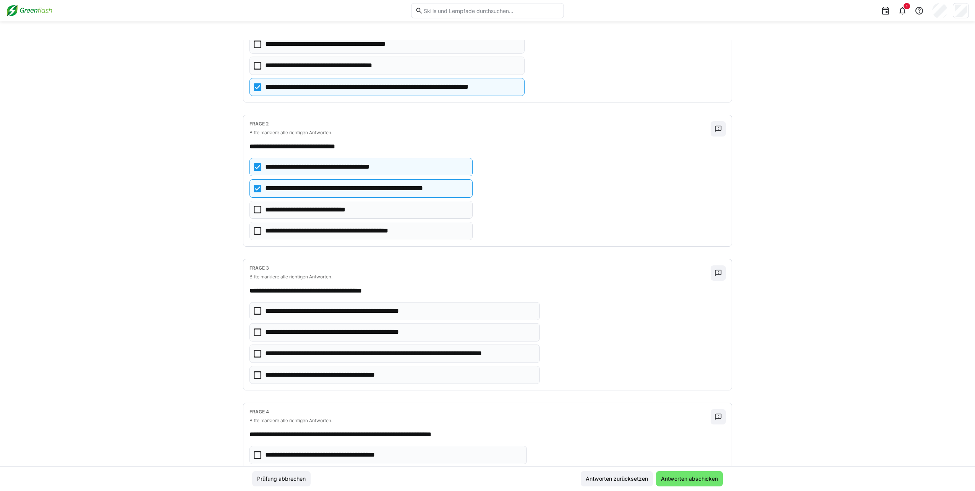
click at [257, 354] on icon at bounding box center [258, 354] width 8 height 8
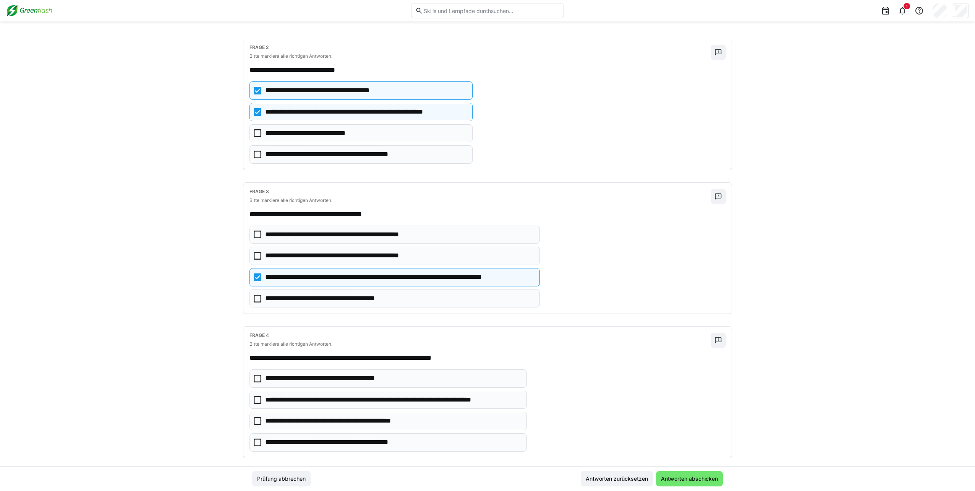
scroll to position [268, 0]
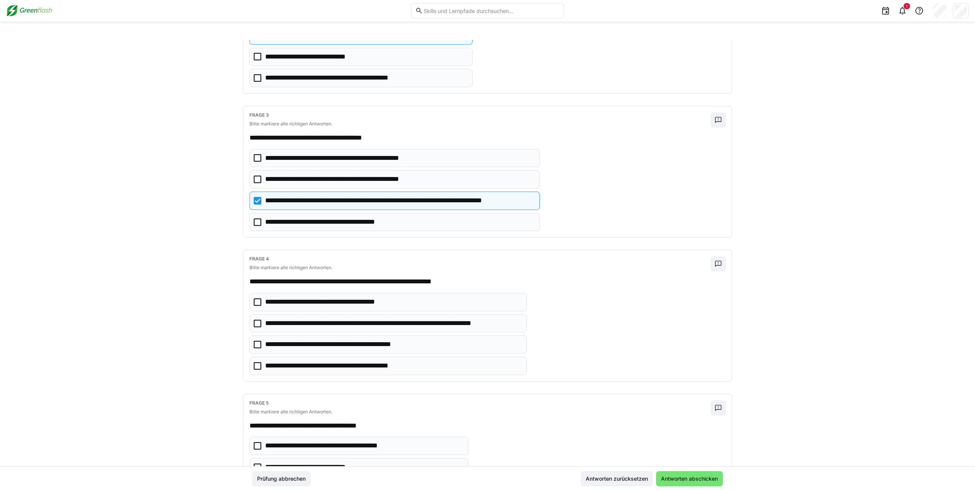
click at [256, 320] on icon at bounding box center [258, 324] width 8 height 8
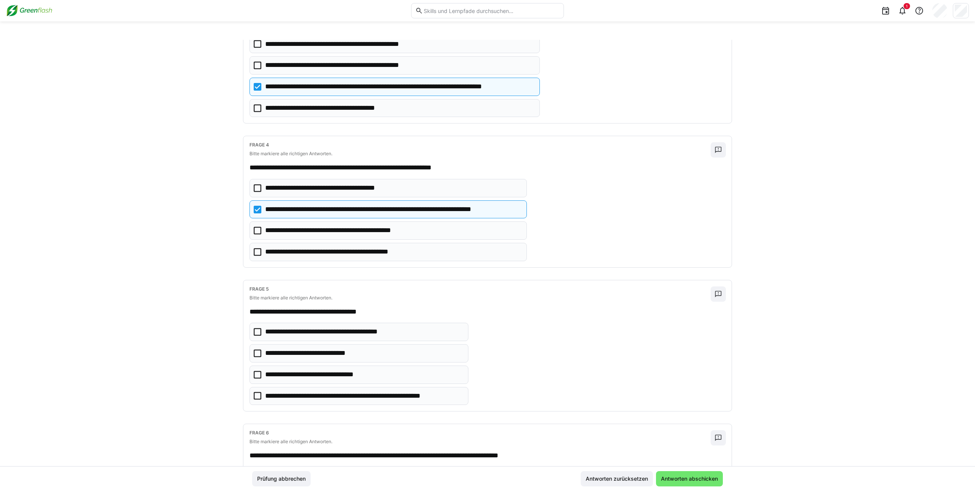
scroll to position [382, 0]
click at [255, 391] on icon at bounding box center [258, 395] width 8 height 8
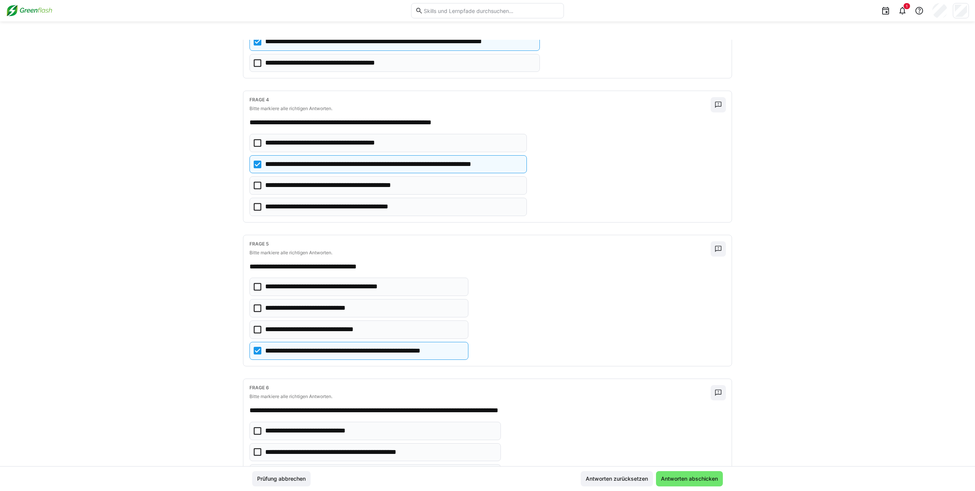
scroll to position [535, 0]
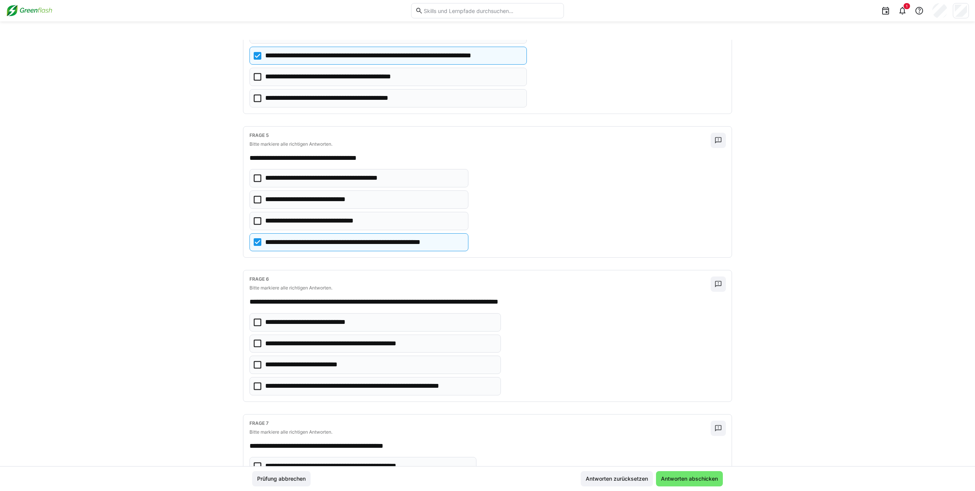
click at [254, 382] on icon at bounding box center [258, 386] width 8 height 8
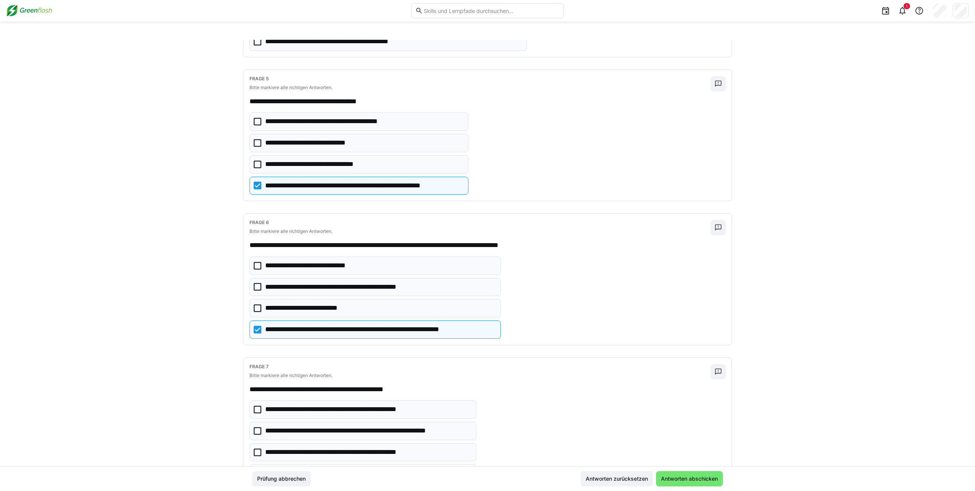
scroll to position [688, 0]
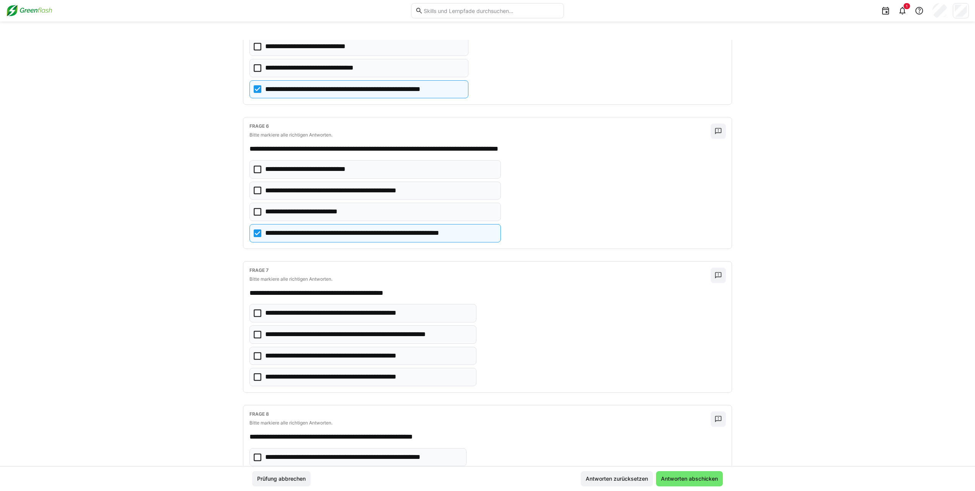
click at [254, 309] on icon at bounding box center [258, 313] width 8 height 8
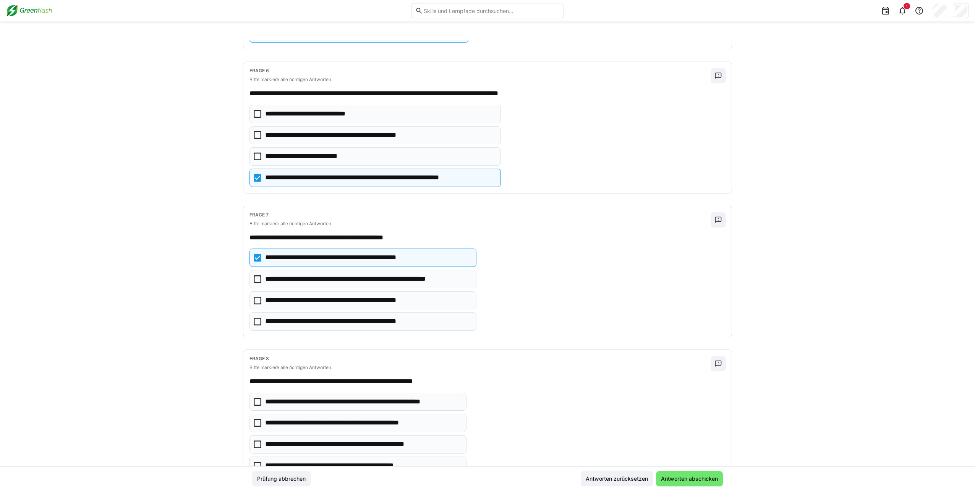
scroll to position [803, 0]
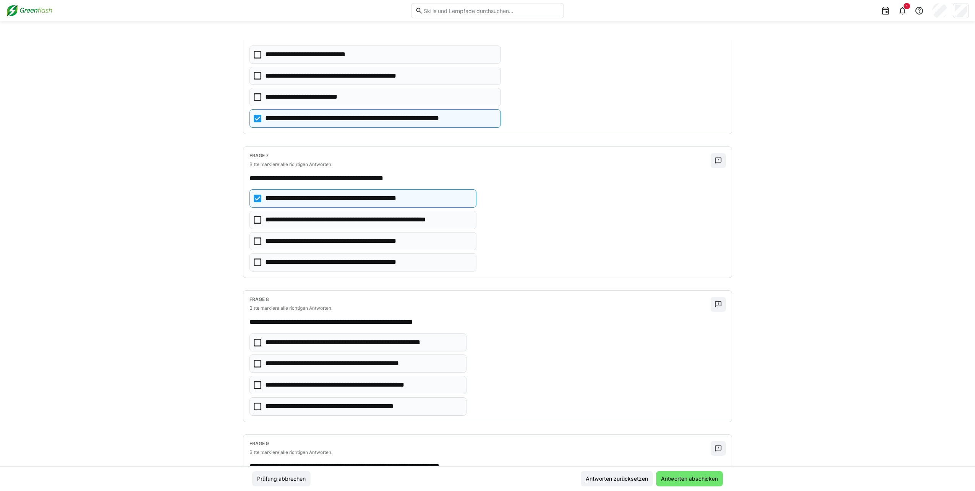
click at [254, 339] on icon at bounding box center [258, 343] width 8 height 8
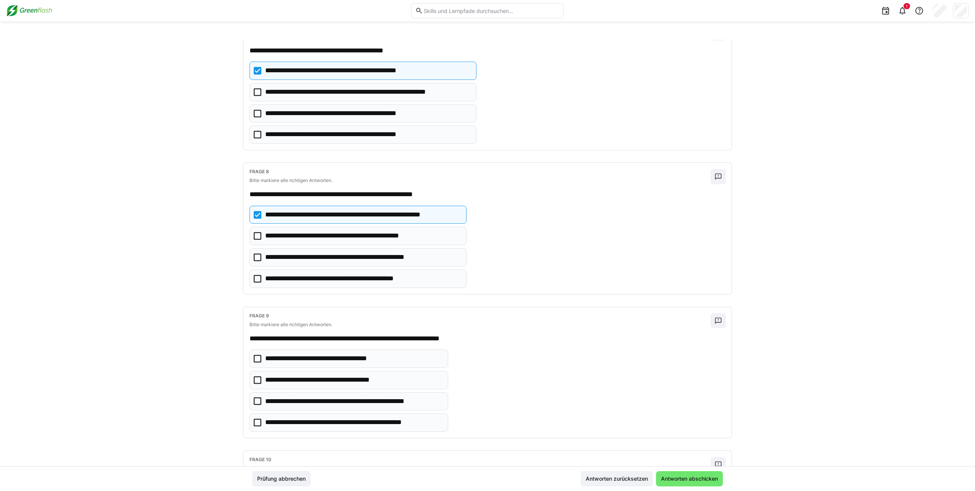
scroll to position [955, 0]
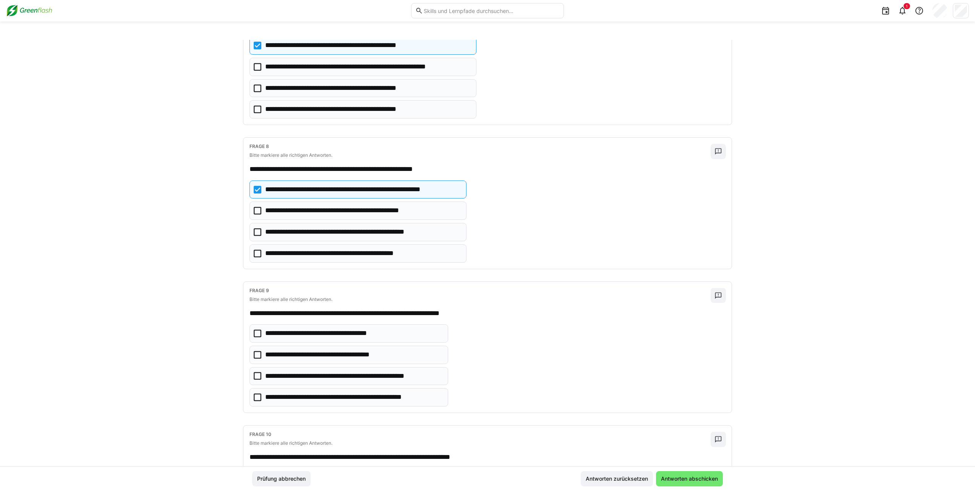
click at [255, 372] on icon at bounding box center [258, 376] width 8 height 8
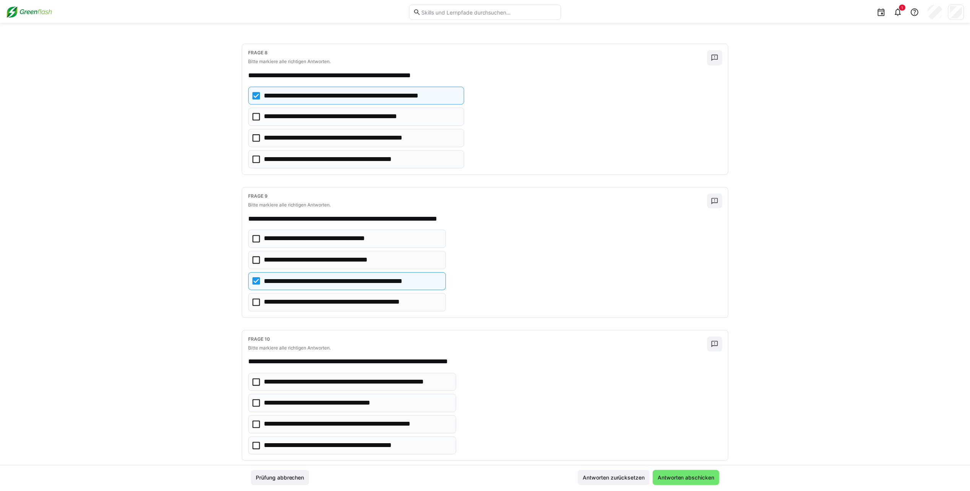
scroll to position [1052, 0]
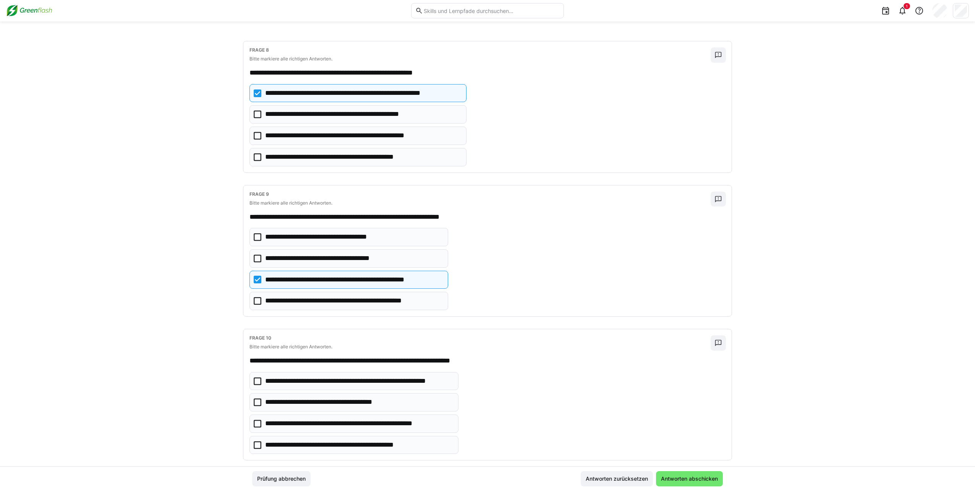
click at [254, 420] on icon at bounding box center [258, 424] width 8 height 8
click at [495, 478] on span "Antworten abschicken" at bounding box center [689, 479] width 59 height 8
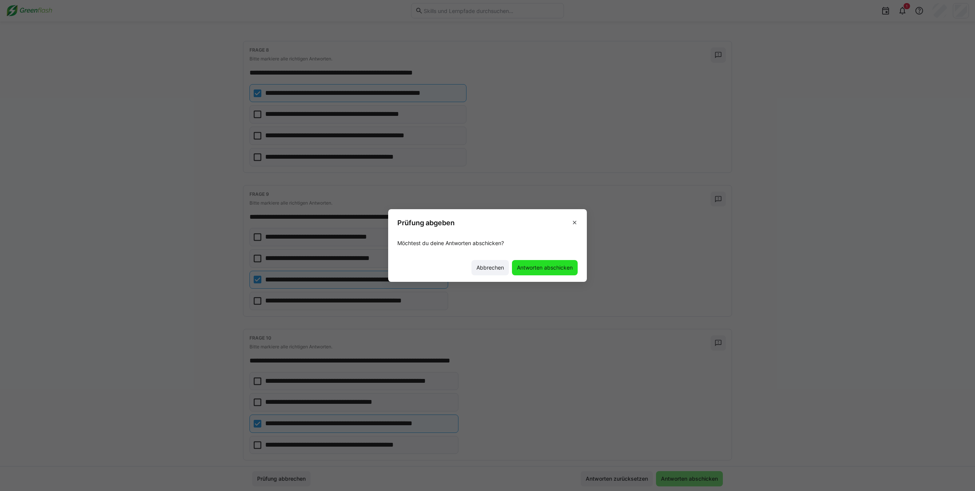
click at [495, 272] on span "Antworten abschicken" at bounding box center [545, 267] width 66 height 15
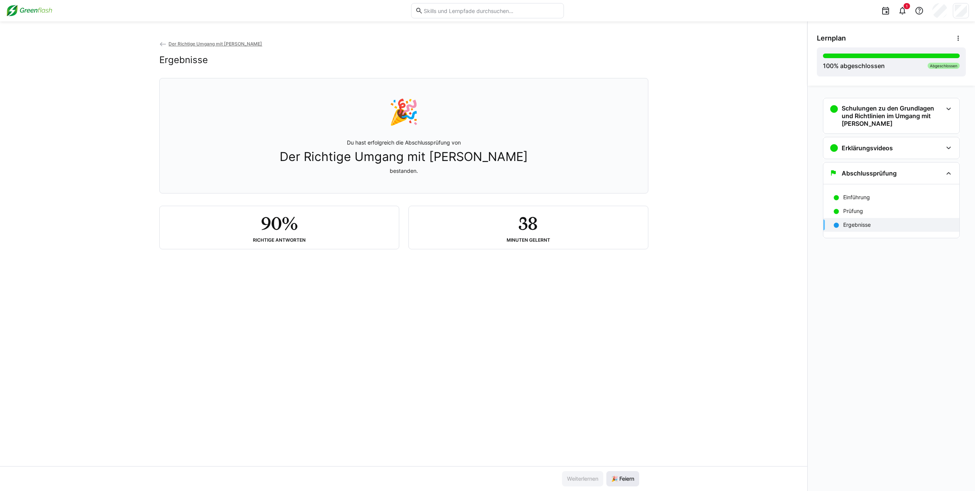
click at [495, 479] on span "🎉 Feiern" at bounding box center [622, 479] width 25 height 8
click at [175, 39] on div "Der Richtige Umgang mit Moss Ergebnisse 🎉 Du hast erfolgreich die Abschlussprüf…" at bounding box center [404, 255] width 808 height 469
click at [40, 8] on img at bounding box center [29, 11] width 46 height 12
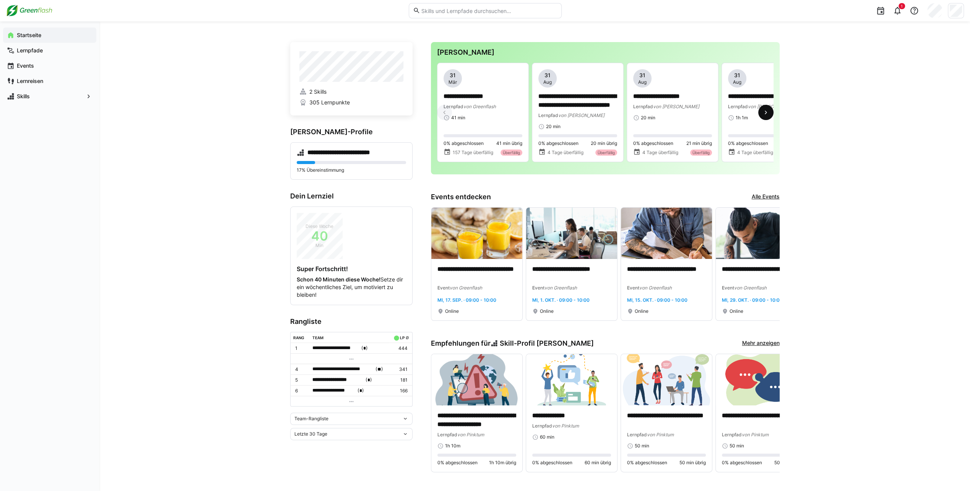
click at [495, 111] on eds-icon at bounding box center [766, 113] width 8 height 8
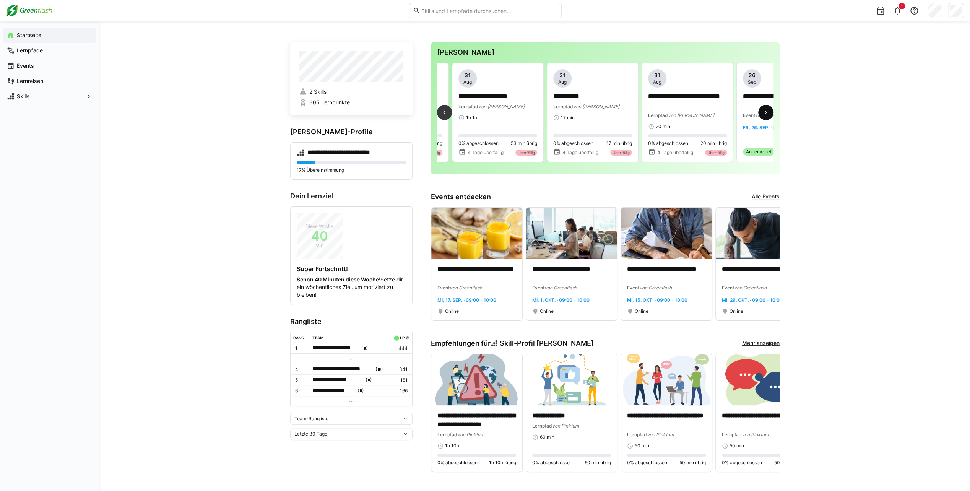
scroll to position [0, 284]
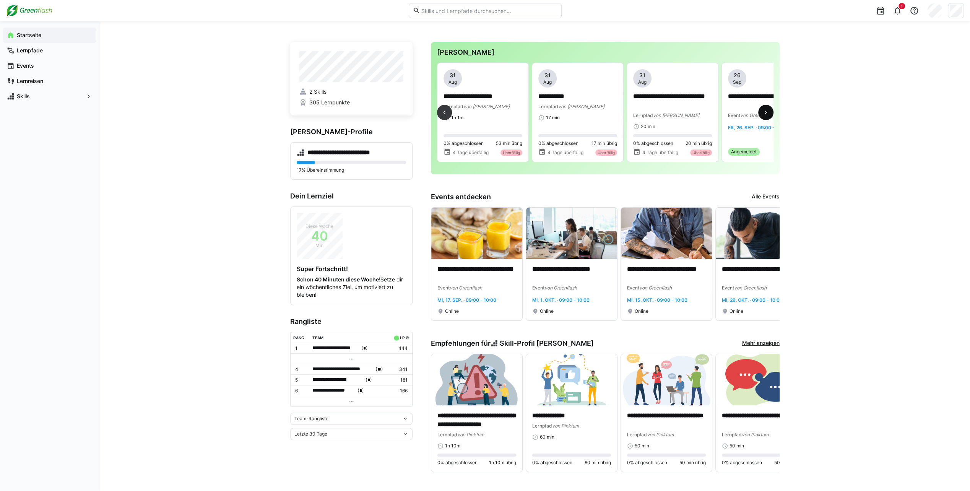
click at [495, 111] on eds-icon at bounding box center [766, 113] width 8 height 8
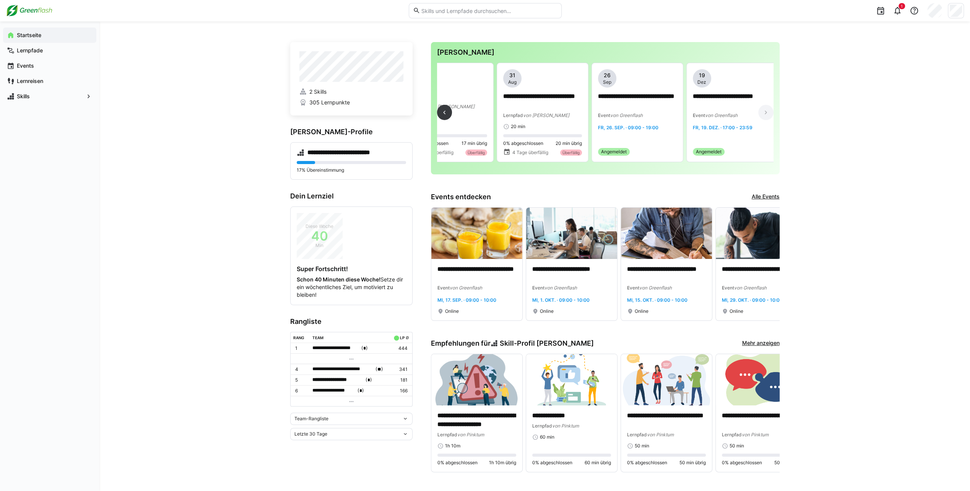
scroll to position [0, 419]
